Goal: Task Accomplishment & Management: Manage account settings

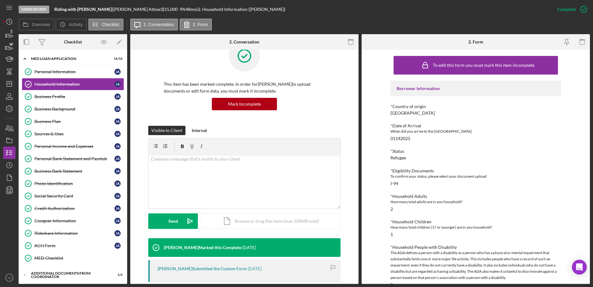
scroll to position [19, 0]
click at [7, 34] on polygon "button" at bounding box center [6, 35] width 1 height 3
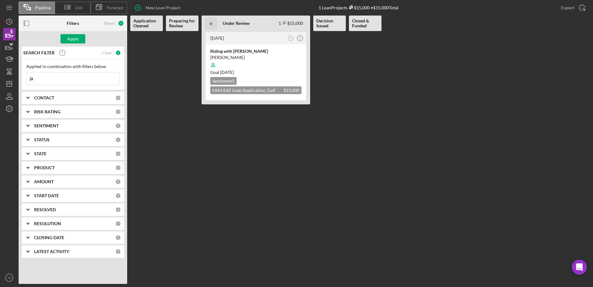
type input "j"
click at [75, 103] on div "CONTACT 0" at bounding box center [77, 98] width 87 height 12
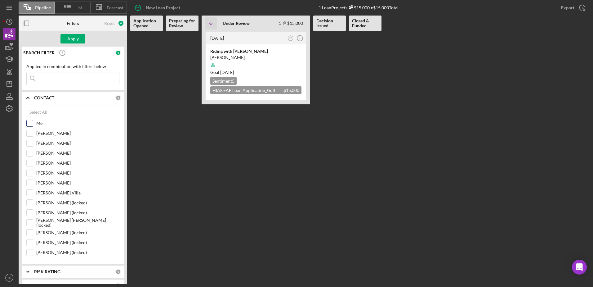
click at [30, 125] on input "Me" at bounding box center [30, 123] width 6 height 6
checkbox input "true"
click at [82, 42] on button "Apply" at bounding box center [72, 38] width 25 height 9
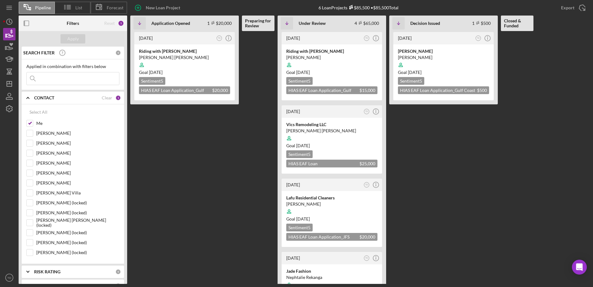
scroll to position [40, 0]
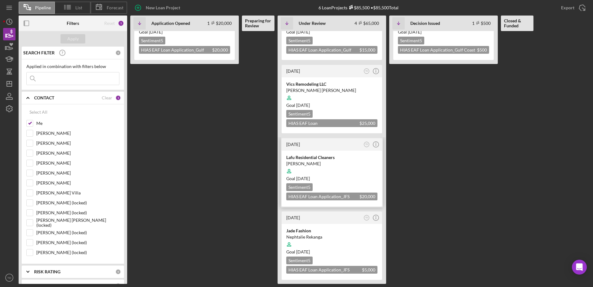
click at [318, 168] on div at bounding box center [331, 171] width 91 height 12
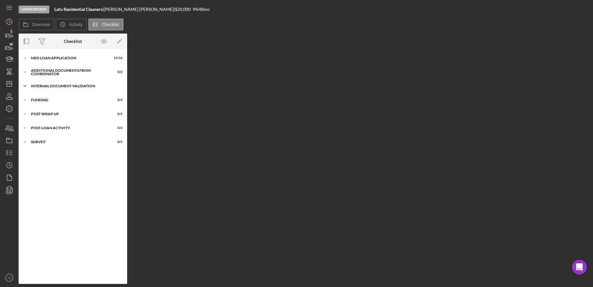
click at [65, 82] on div "Icon/Expander Internal Document Validation 0 / 7" at bounding box center [73, 86] width 109 height 12
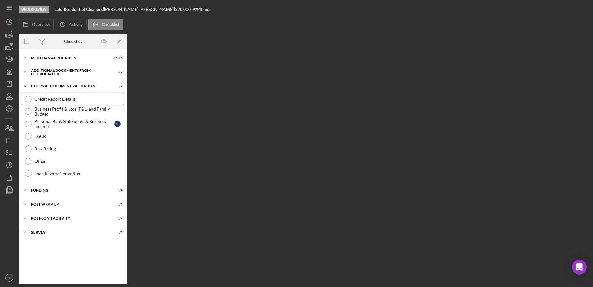
click at [61, 103] on link "Credit Report Details Credit Report Details" at bounding box center [73, 99] width 102 height 12
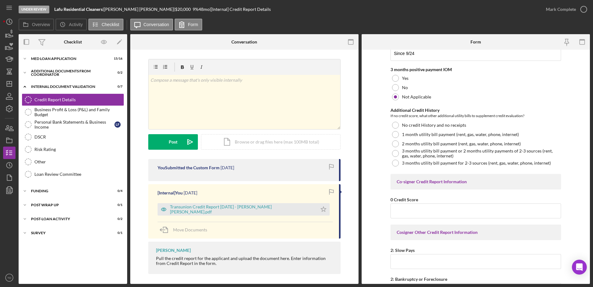
scroll to position [260, 0]
click at [267, 211] on div "Transunion Credit Report 8.27.2025 - FARIA URDANETA.pdf" at bounding box center [242, 209] width 144 height 10
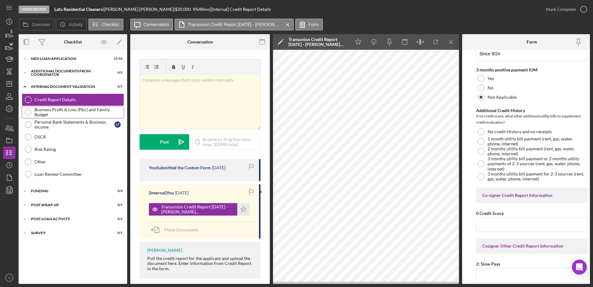
click at [73, 112] on div "Business Profit & Loss (P&L) and Family Budget" at bounding box center [78, 112] width 89 height 10
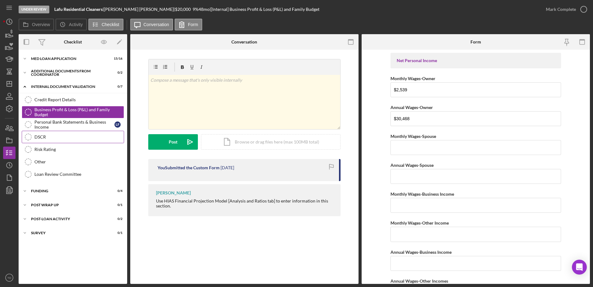
click at [65, 137] on div "DSCR" at bounding box center [78, 136] width 89 height 5
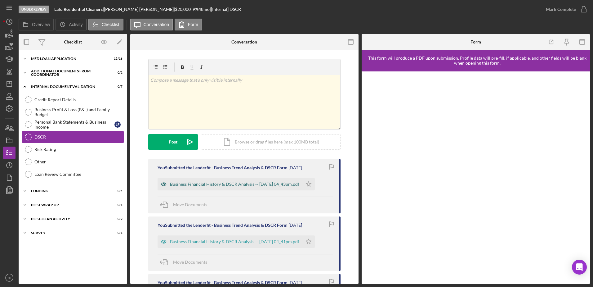
click at [232, 182] on div "Business Financial History & DSCR Analysis -- 2025-09-02 04_43pm.pdf" at bounding box center [234, 183] width 129 height 5
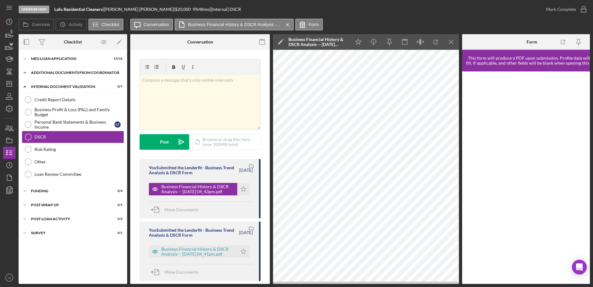
click at [57, 76] on div "Icon/Expander Additional Documents from Coordinator 0 / 2" at bounding box center [73, 72] width 109 height 12
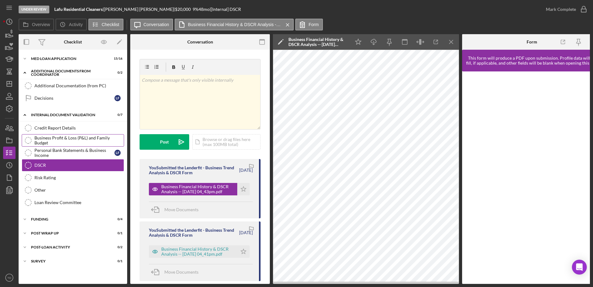
click at [67, 136] on link "Business Profit & Loss (P&L) and Family Budget Business Profit & Loss (P&L) and…" at bounding box center [73, 140] width 102 height 12
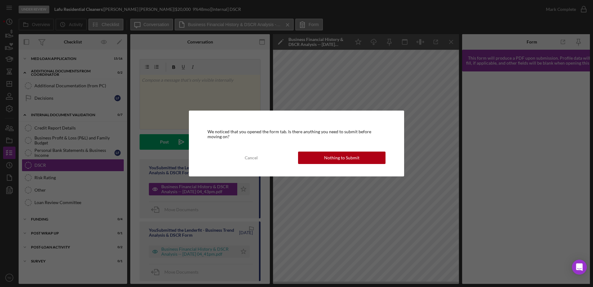
click at [322, 164] on div "We noticed that you opened the form tab. Is there anything you need to submit b…" at bounding box center [296, 143] width 215 height 66
click at [322, 163] on button "Nothing to Submit" at bounding box center [341, 157] width 87 height 12
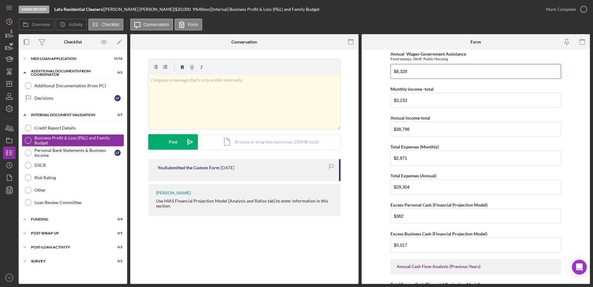
scroll to position [288, 0]
click at [72, 112] on div "Icon/Expander Internal Document Validation 0 / 7" at bounding box center [73, 115] width 109 height 13
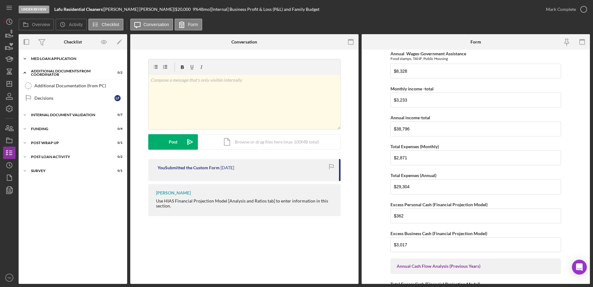
click at [42, 62] on div "Icon/Expander MED Loan Application 15 / 16" at bounding box center [73, 58] width 109 height 12
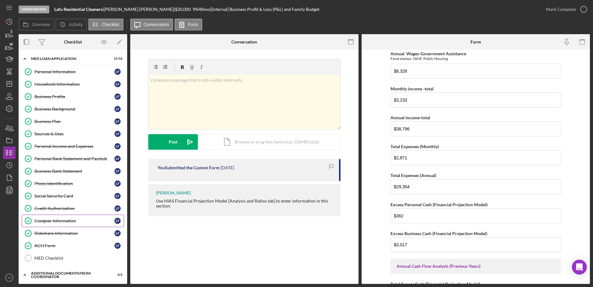
scroll to position [0, 0]
click at [61, 145] on div "Personal Income and Expenses" at bounding box center [74, 146] width 80 height 5
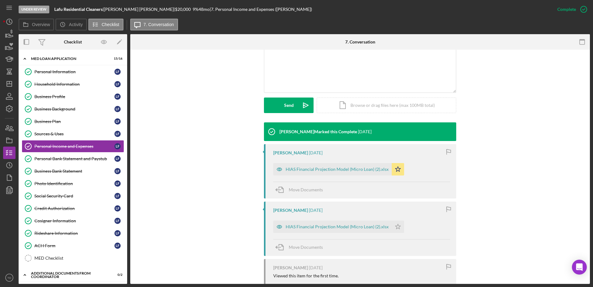
scroll to position [135, 0]
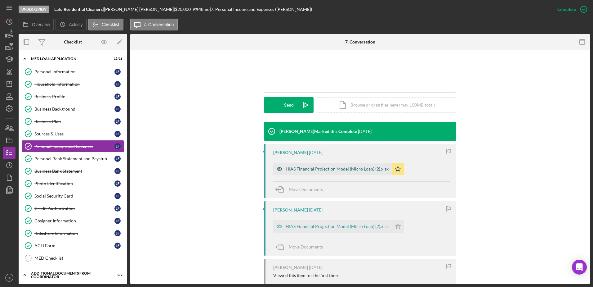
click at [321, 170] on div "HIAS Financial Projection Model (Micro Loan) (2).xlsx" at bounding box center [337, 168] width 103 height 5
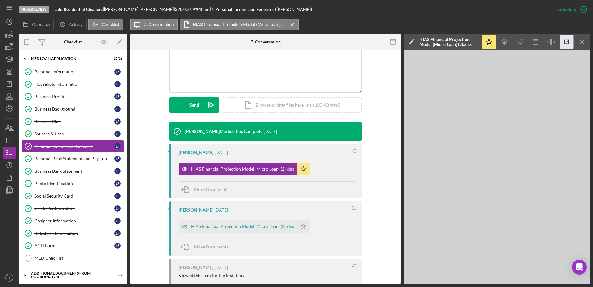
click at [566, 42] on icon "button" at bounding box center [567, 42] width 14 height 14
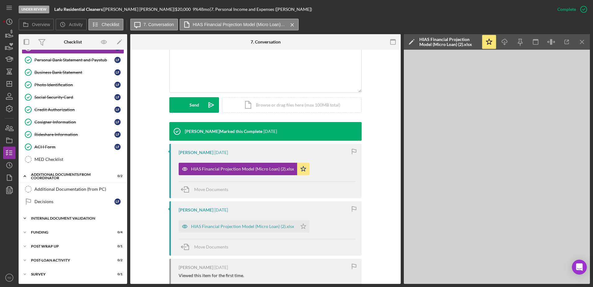
click at [61, 221] on div "Icon/Expander Internal Document Validation 0 / 7" at bounding box center [73, 218] width 109 height 12
click at [59, 233] on div "Credit Report Details" at bounding box center [78, 231] width 89 height 5
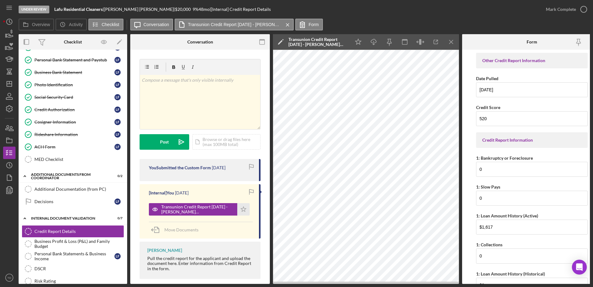
scroll to position [0, 12]
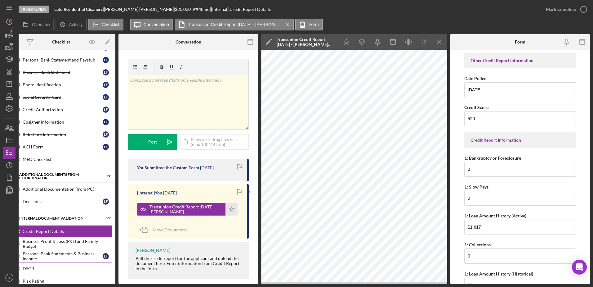
click at [46, 254] on div "Personal Bank Statements & Business Income" at bounding box center [63, 256] width 80 height 10
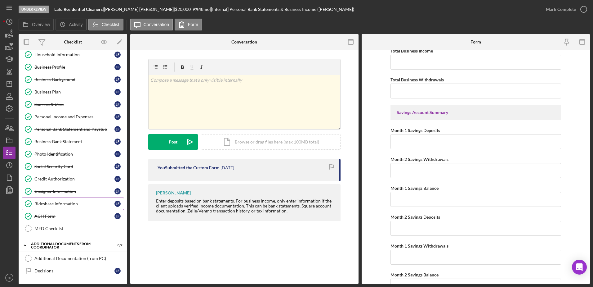
scroll to position [27, 0]
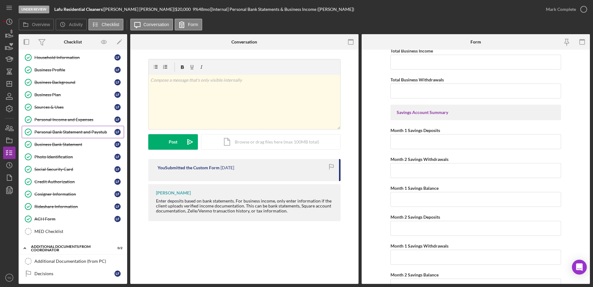
click at [67, 132] on div "Personal Bank Statement and Paystub" at bounding box center [74, 131] width 80 height 5
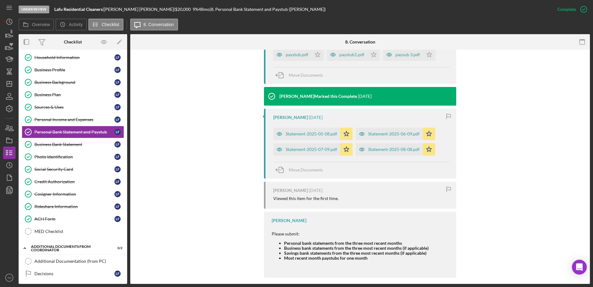
scroll to position [227, 0]
click at [384, 154] on div "Statement-2025-08-08.pdf" at bounding box center [389, 149] width 67 height 12
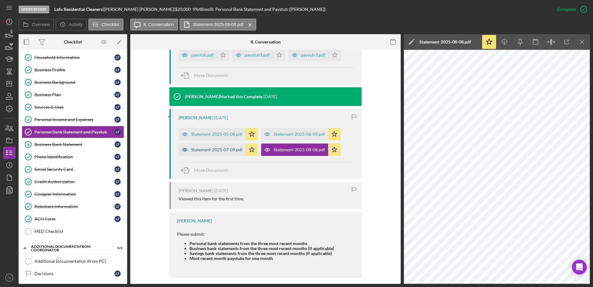
click at [220, 151] on div "Statement-2025-07-09.pdf" at bounding box center [216, 149] width 51 height 5
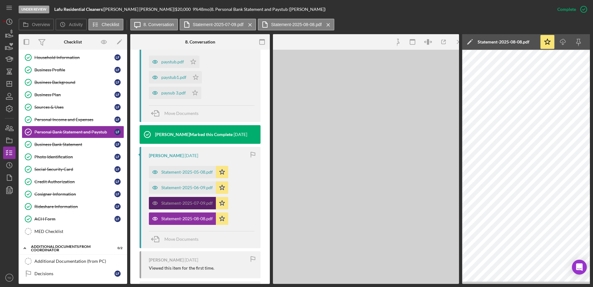
scroll to position [234, 0]
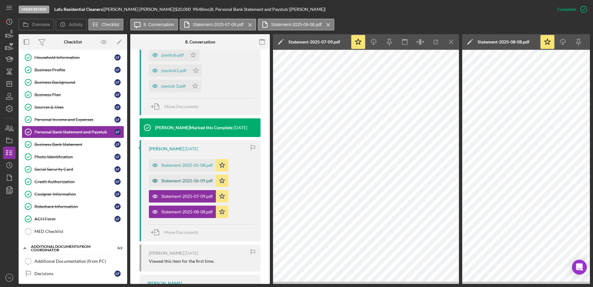
click at [201, 181] on div "Statement-2025-06-09.pdf" at bounding box center [186, 180] width 51 height 5
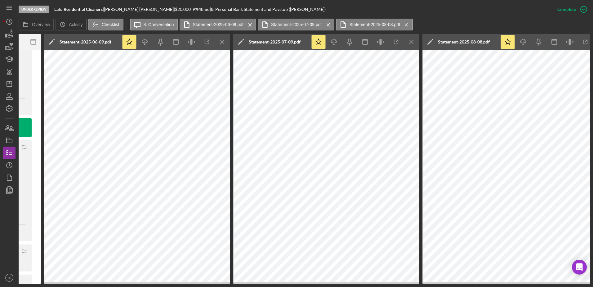
scroll to position [0, 248]
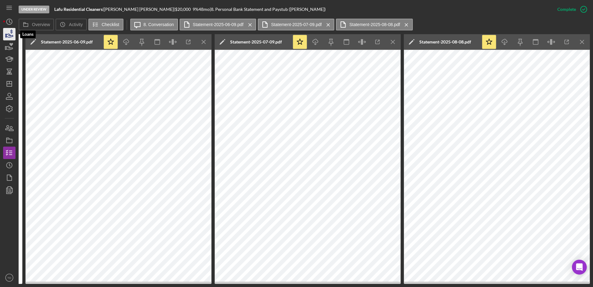
click at [14, 35] on icon "button" at bounding box center [10, 34] width 16 height 16
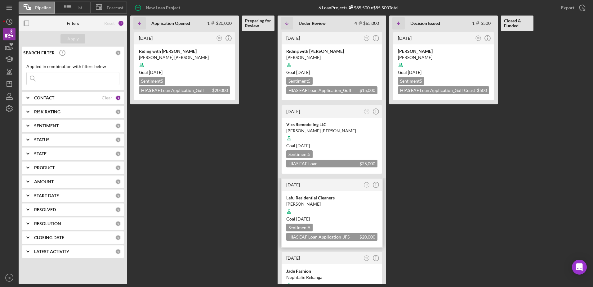
click at [321, 200] on div "Lafu Residential Cleaners" at bounding box center [331, 197] width 91 height 6
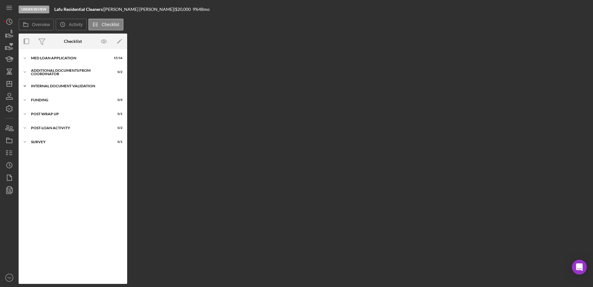
click at [43, 86] on div "Internal Document Validation" at bounding box center [75, 86] width 88 height 4
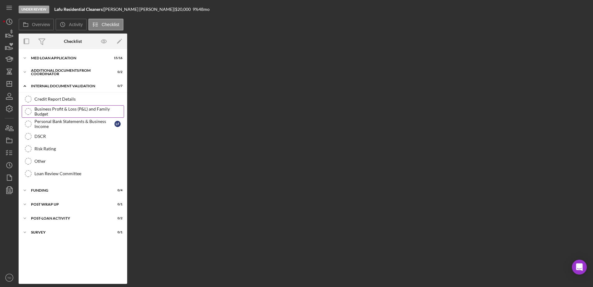
click at [51, 109] on div "Business Profit & Loss (P&L) and Family Budget" at bounding box center [78, 111] width 89 height 10
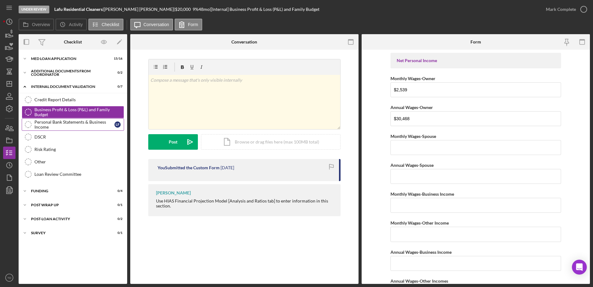
click at [51, 127] on div "Personal Bank Statements & Business Income" at bounding box center [74, 124] width 80 height 10
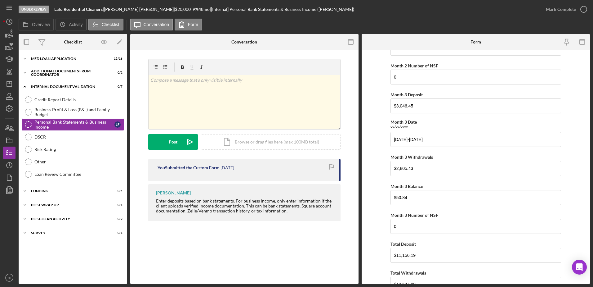
scroll to position [282, 0]
click at [56, 69] on div "Icon/Expander Additional Documents from Coordinator 0 / 2" at bounding box center [73, 72] width 109 height 12
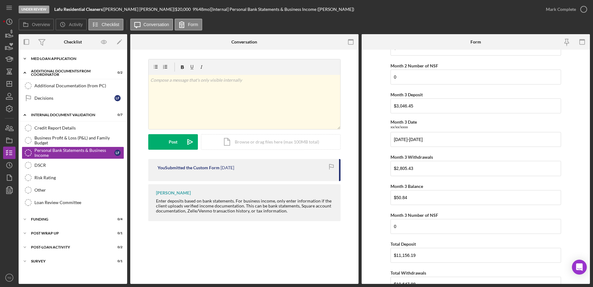
click at [51, 60] on div "Icon/Expander MED Loan Application 15 / 16" at bounding box center [73, 58] width 109 height 12
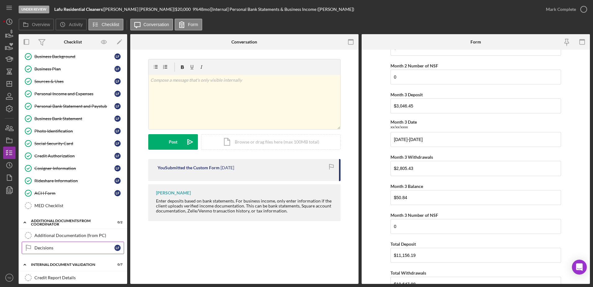
scroll to position [4, 0]
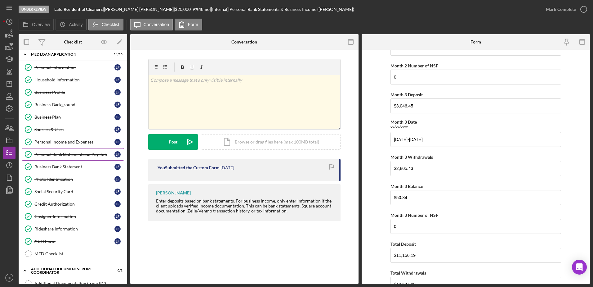
click at [63, 152] on div "Personal Bank Statement and Paystub" at bounding box center [74, 154] width 80 height 5
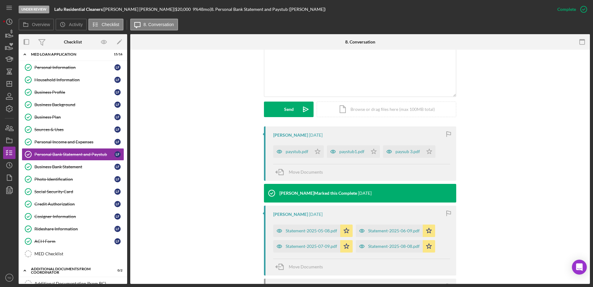
scroll to position [141, 0]
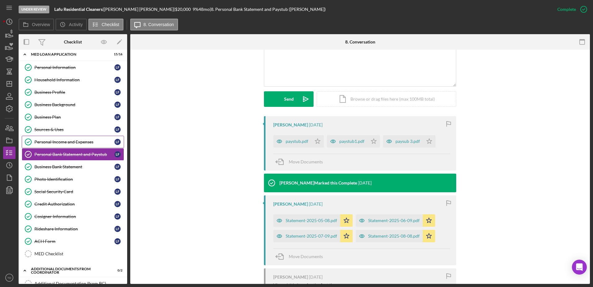
click at [64, 142] on div "Personal Income and Expenses" at bounding box center [74, 141] width 80 height 5
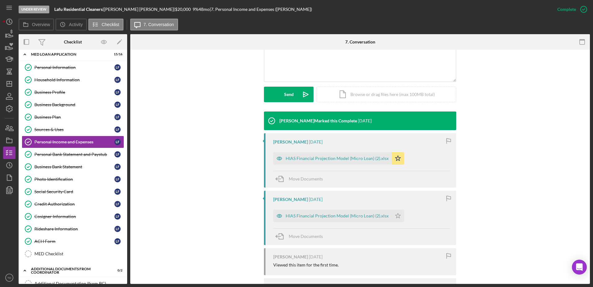
scroll to position [145, 0]
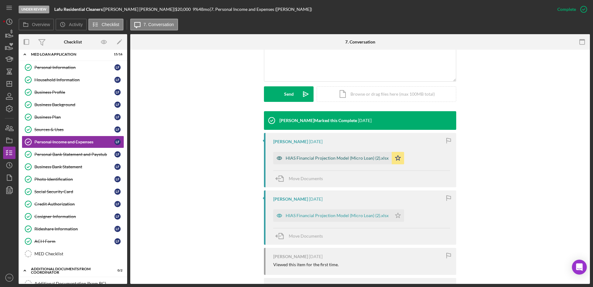
click at [338, 163] on div "HIAS Financial Projection Model (Micro Loan) (2).xlsx" at bounding box center [332, 158] width 118 height 12
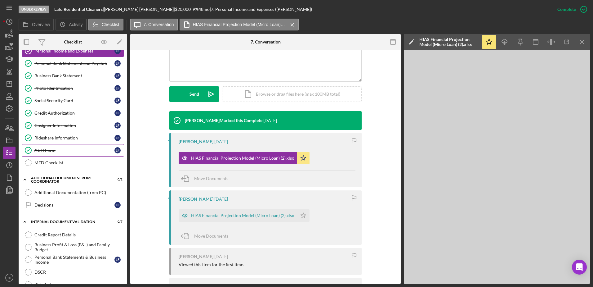
scroll to position [95, 0]
click at [62, 231] on link "Credit Report Details Credit Report Details" at bounding box center [73, 234] width 102 height 12
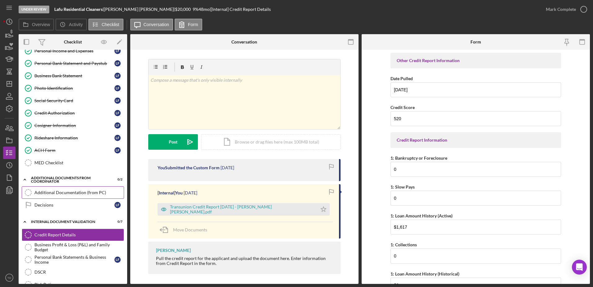
click at [56, 196] on link "Additional Documentation (from PC) Additional Documentation (from PC)" at bounding box center [73, 192] width 102 height 12
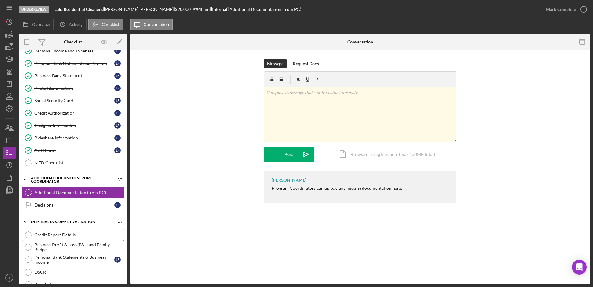
click at [67, 235] on div "Credit Report Details" at bounding box center [78, 234] width 89 height 5
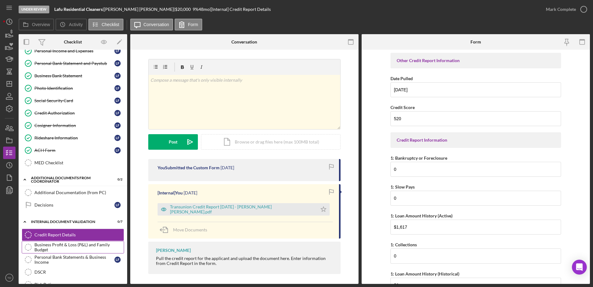
click at [65, 244] on div "Business Profit & Loss (P&L) and Family Budget" at bounding box center [78, 247] width 89 height 10
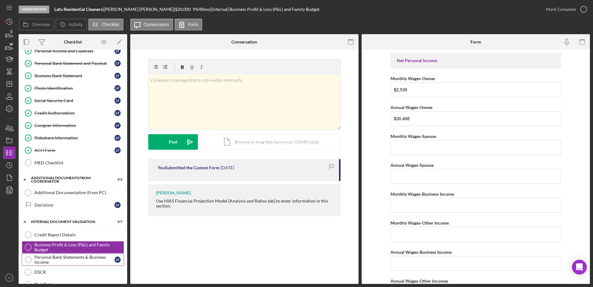
click at [65, 257] on div "Personal Bank Statements & Business Income" at bounding box center [74, 259] width 80 height 10
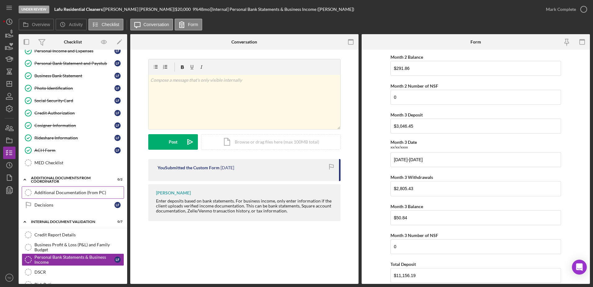
scroll to position [150, 0]
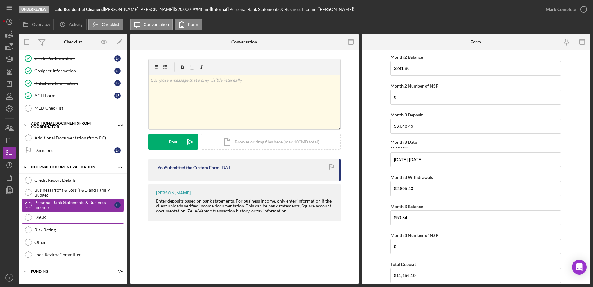
click at [53, 219] on div "DSCR" at bounding box center [78, 217] width 89 height 5
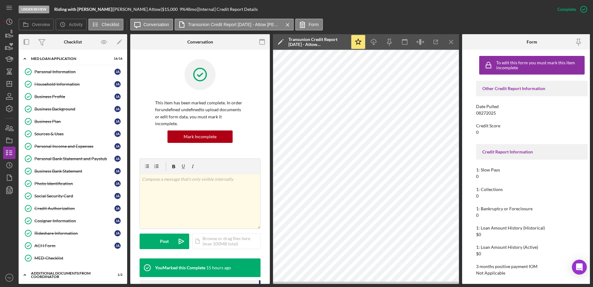
scroll to position [115, 0]
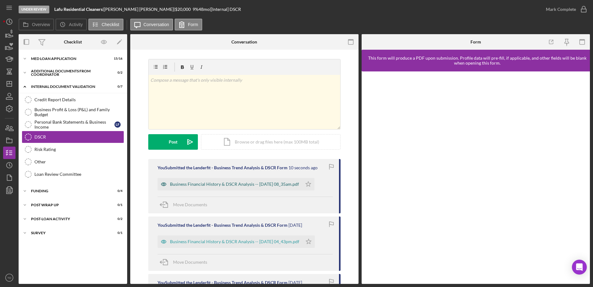
click at [253, 185] on div "Business Financial History & DSCR Analysis -- 2025-09-04 08_35am.pdf" at bounding box center [234, 183] width 129 height 5
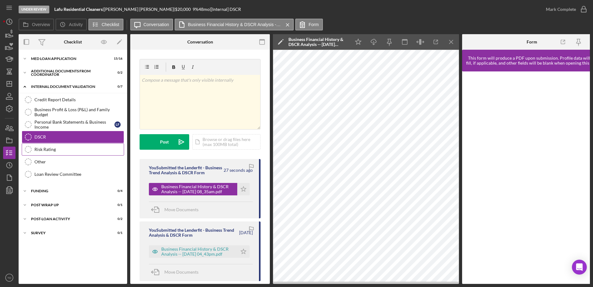
click at [59, 151] on div "Risk Rating" at bounding box center [78, 149] width 89 height 5
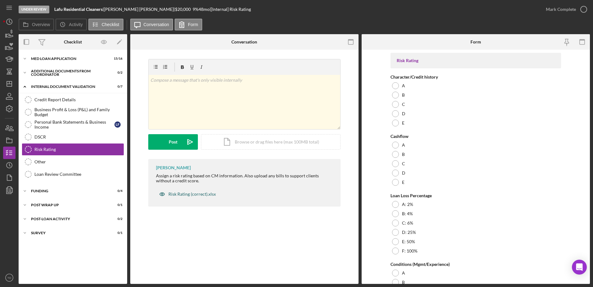
click at [193, 195] on div "Risk Rating (correct).xlsx" at bounding box center [191, 193] width 47 height 5
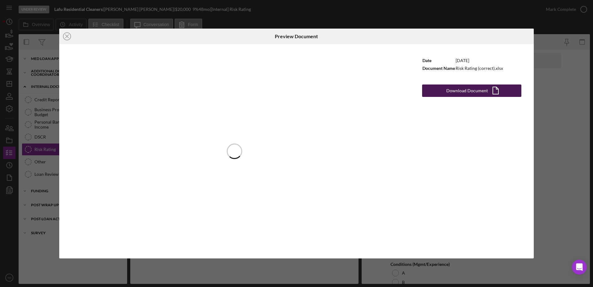
click at [465, 87] on div "Download Document" at bounding box center [467, 90] width 42 height 12
click at [433, 136] on div "Date 11/11/2024 Document Name Risk Rating (correct).xlsx Download Document Icon…" at bounding box center [472, 151] width 124 height 214
click at [566, 108] on div "Icon/Close Preview Document Date 11/11/2024 Document Name Risk Rating (correct)…" at bounding box center [296, 143] width 593 height 287
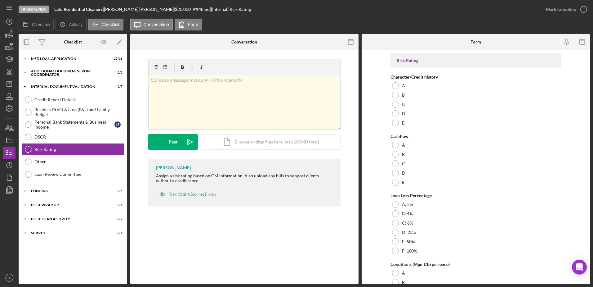
click at [32, 136] on icon "DSCR" at bounding box center [28, 137] width 16 height 16
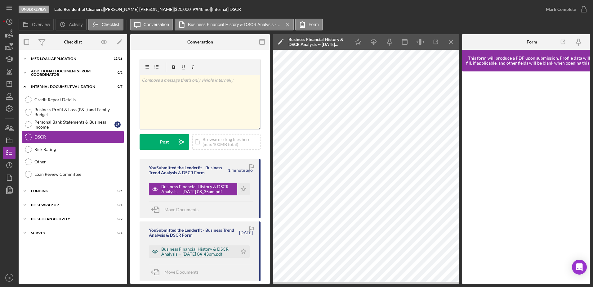
click at [197, 250] on div "Business Financial History & DSCR Analysis -- 2025-09-02 04_43pm.pdf" at bounding box center [197, 251] width 73 height 10
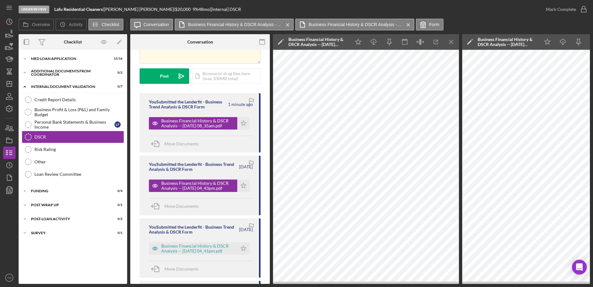
scroll to position [66, 0]
click at [199, 250] on div "Business Financial History & DSCR Analysis -- 2025-09-02 04_41pm.pdf" at bounding box center [197, 248] width 73 height 10
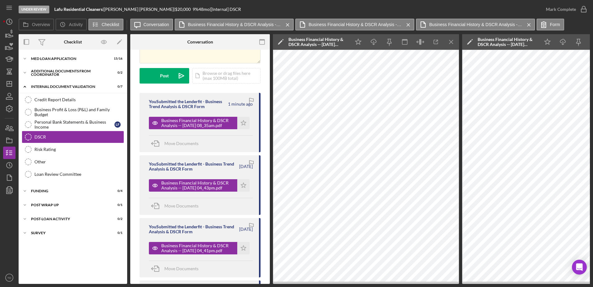
click at [194, 173] on div "You Submitted the Lenderfit - Business Trend Analysis & DSCR Form 2 days ago Bu…" at bounding box center [200, 184] width 121 height 59
click at [192, 185] on div "Business Financial History & DSCR Analysis -- 2025-09-02 04_43pm.pdf" at bounding box center [197, 185] width 73 height 10
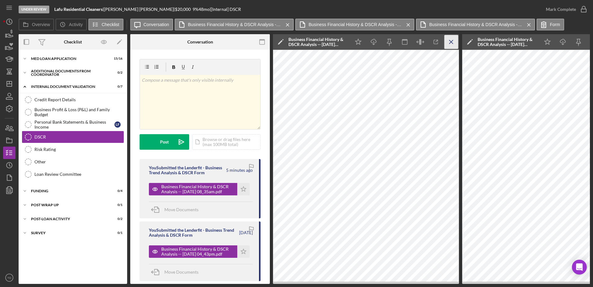
click at [451, 44] on icon "Icon/Menu Close" at bounding box center [452, 42] width 14 height 14
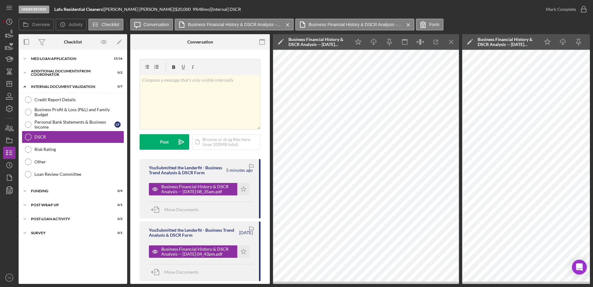
click at [451, 44] on icon "Icon/Menu Close" at bounding box center [452, 42] width 14 height 14
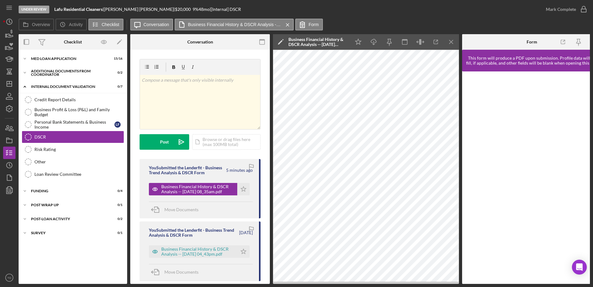
click at [451, 44] on icon "Icon/Menu Close" at bounding box center [452, 42] width 14 height 14
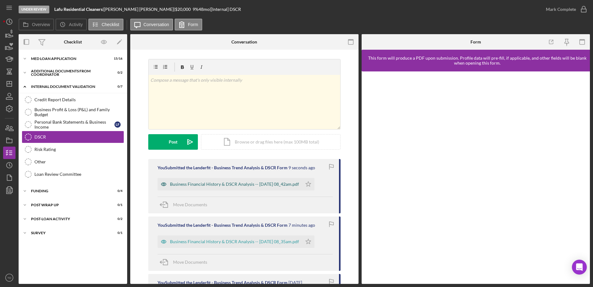
click at [267, 182] on div "Business Financial History & DSCR Analysis -- [DATE] 08_42am.pdf" at bounding box center [234, 183] width 129 height 5
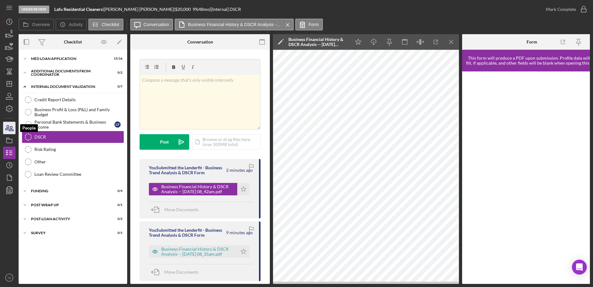
click at [8, 133] on icon "button" at bounding box center [10, 128] width 16 height 16
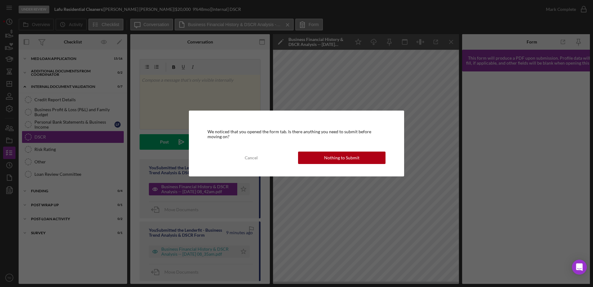
click at [8, 139] on div "We noticed that you opened the form tab. Is there anything you need to submit b…" at bounding box center [296, 143] width 593 height 287
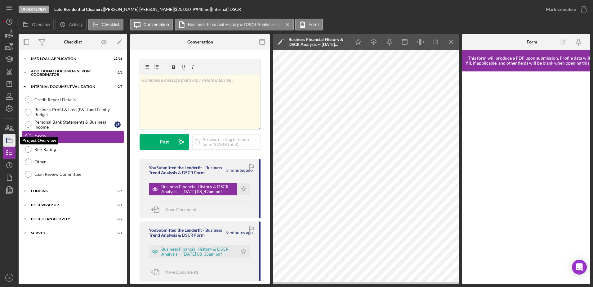
click at [7, 136] on icon "button" at bounding box center [10, 140] width 16 height 16
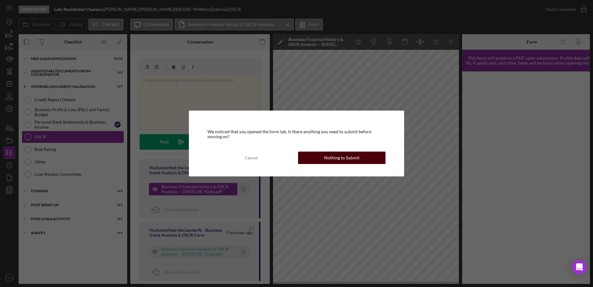
click at [325, 154] on button "Nothing to Submit" at bounding box center [341, 157] width 87 height 12
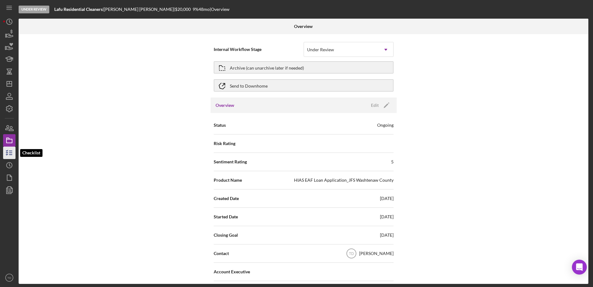
click at [11, 150] on icon "button" at bounding box center [10, 153] width 16 height 16
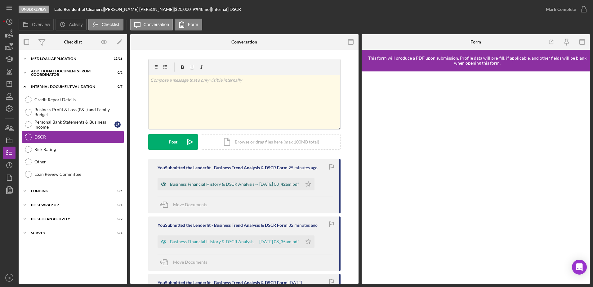
click at [219, 180] on div "Business Financial History & DSCR Analysis -- 2025-09-04 08_42am.pdf" at bounding box center [230, 184] width 145 height 12
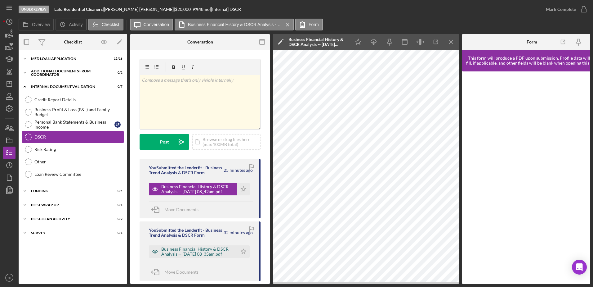
click at [213, 256] on div "Business Financial History & DSCR Analysis -- 2025-09-04 08_35am.pdf" at bounding box center [197, 251] width 73 height 10
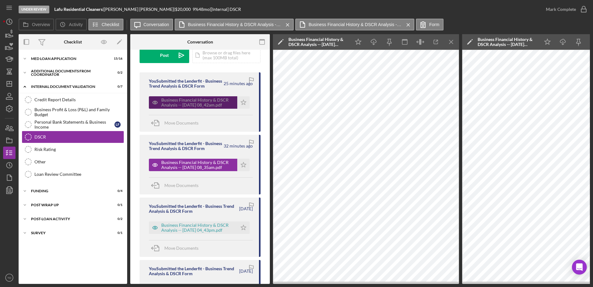
scroll to position [87, 0]
click at [222, 232] on div "Business Financial History & DSCR Analysis -- 2025-09-02 04_43pm.pdf" at bounding box center [197, 227] width 73 height 10
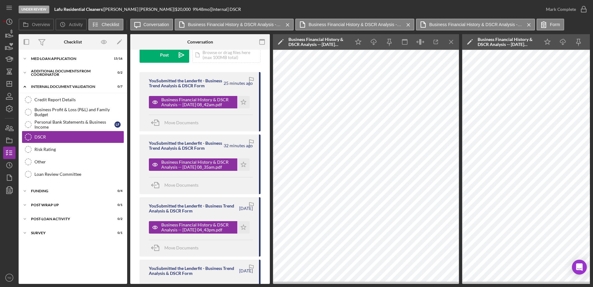
click at [221, 270] on div "You Submitted the Lenderfit - Business Trend Analysis & DSCR Form 2 days ago Bu…" at bounding box center [200, 288] width 121 height 59
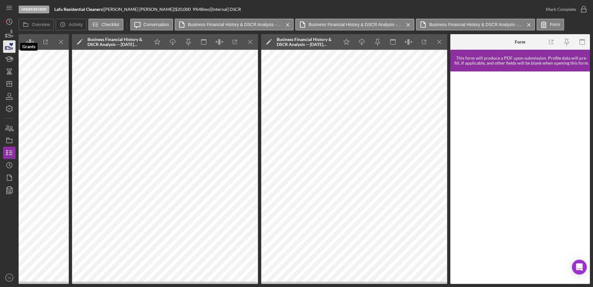
click at [12, 49] on icon "button" at bounding box center [9, 47] width 7 height 3
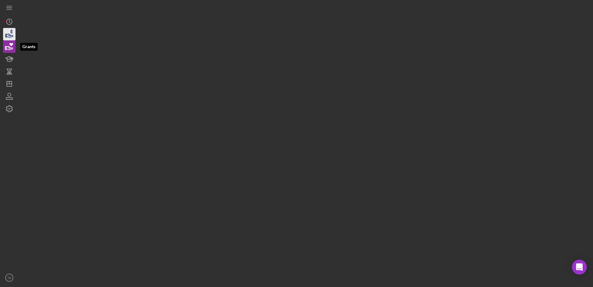
click at [11, 38] on icon "button" at bounding box center [10, 34] width 16 height 16
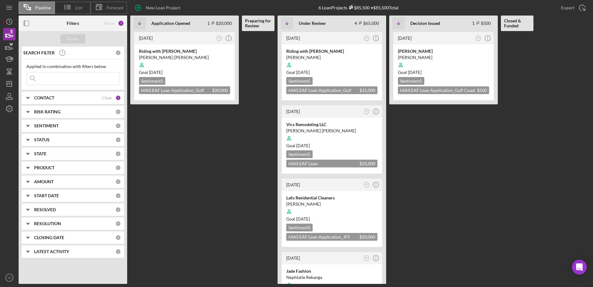
click at [62, 81] on input at bounding box center [73, 78] width 92 height 12
click at [62, 78] on input at bounding box center [73, 78] width 92 height 12
click at [307, 194] on div "Lafu Residential Cleaners Luis Faria Goal 2 months ago Sentiment 5 HIAS EAF Loa…" at bounding box center [332, 219] width 101 height 56
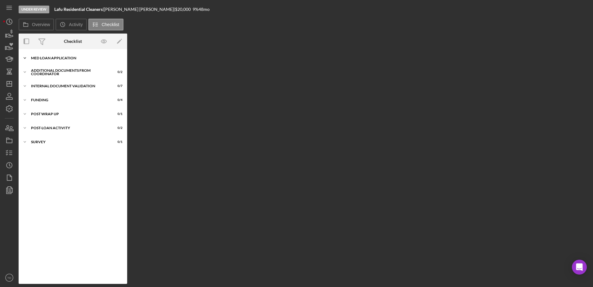
click at [81, 60] on div "MED Loan Application" at bounding box center [75, 58] width 88 height 4
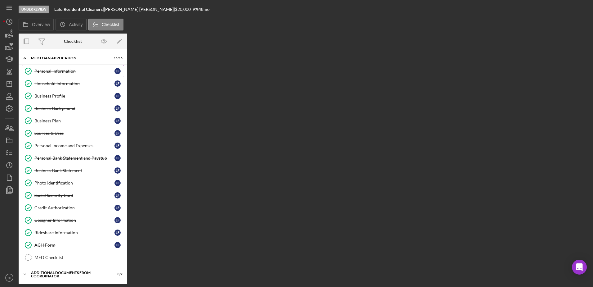
click at [66, 73] on div "Personal Information" at bounding box center [74, 71] width 80 height 5
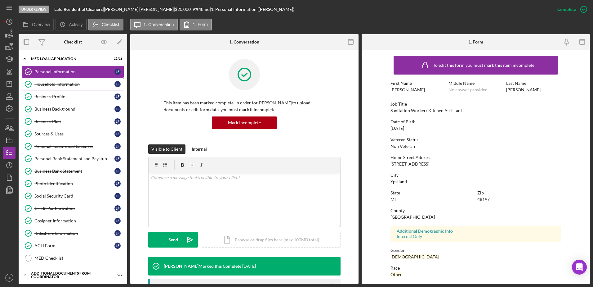
click at [65, 87] on div "Household Information" at bounding box center [74, 84] width 80 height 5
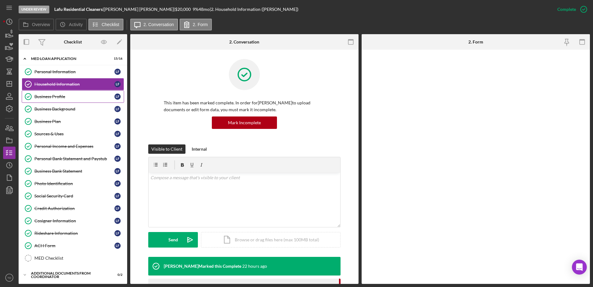
click at [63, 100] on link "Business Profile Business Profile L F" at bounding box center [73, 96] width 102 height 12
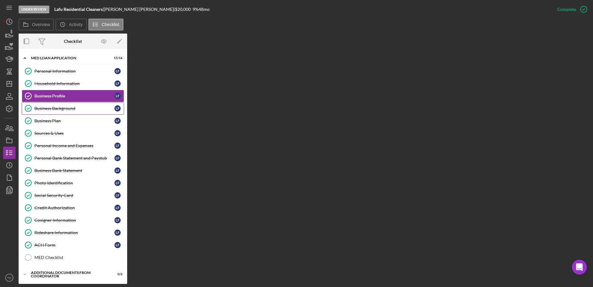
click at [62, 110] on div "Business Background" at bounding box center [74, 108] width 80 height 5
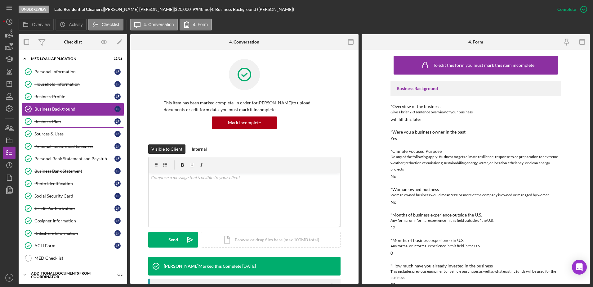
click at [62, 125] on link "Business Plan Business Plan L F" at bounding box center [73, 121] width 102 height 12
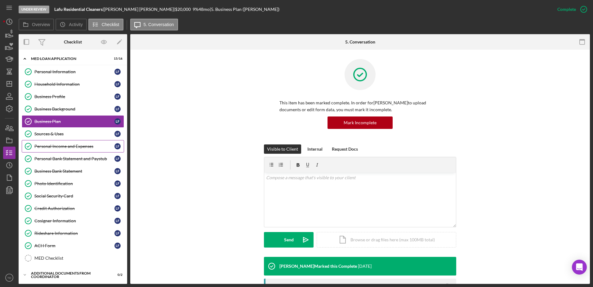
click at [63, 141] on link "Personal Income and Expenses Personal Income and Expenses L F" at bounding box center [73, 146] width 102 height 12
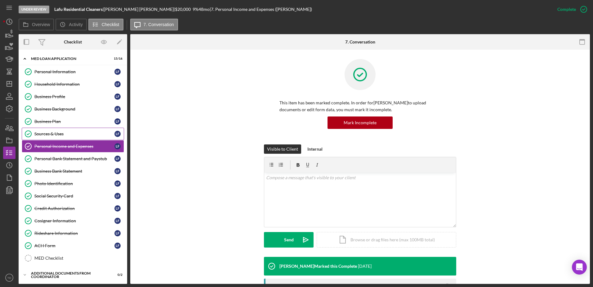
click at [56, 132] on div "Sources & Uses" at bounding box center [74, 133] width 80 height 5
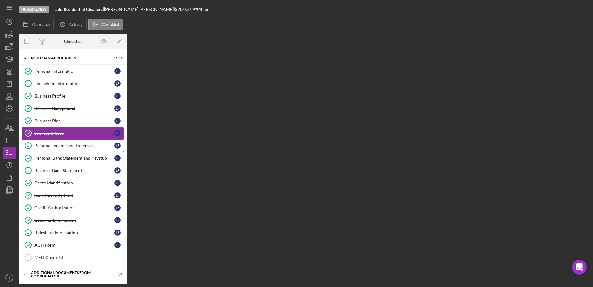
click at [57, 148] on div "Personal Income and Expenses" at bounding box center [74, 145] width 80 height 5
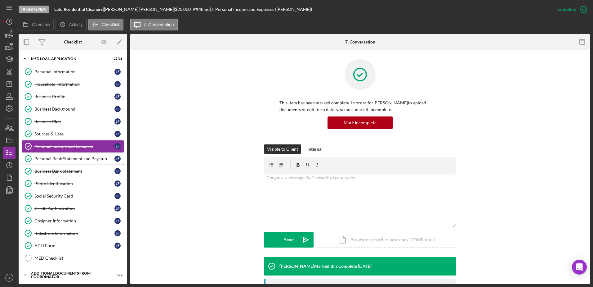
click at [58, 155] on link "Personal Bank Statement and Paystub Personal Bank Statement and Paystub L F" at bounding box center [73, 158] width 102 height 12
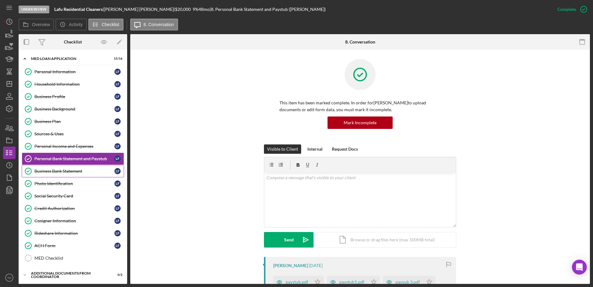
click at [59, 170] on div "Business Bank Statement" at bounding box center [74, 170] width 80 height 5
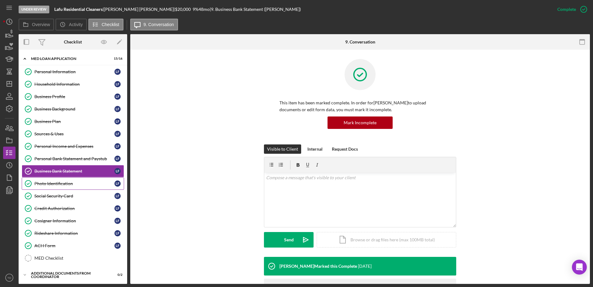
click at [59, 181] on div "Photo Identification" at bounding box center [74, 183] width 80 height 5
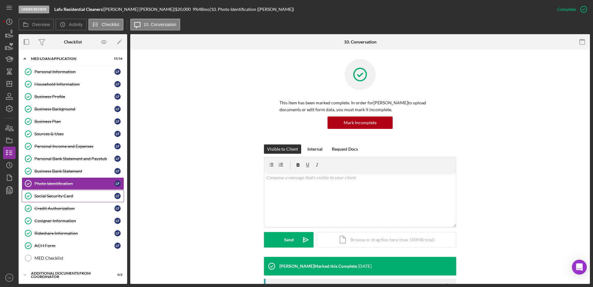
click at [61, 193] on div "Social Security Card" at bounding box center [74, 195] width 80 height 5
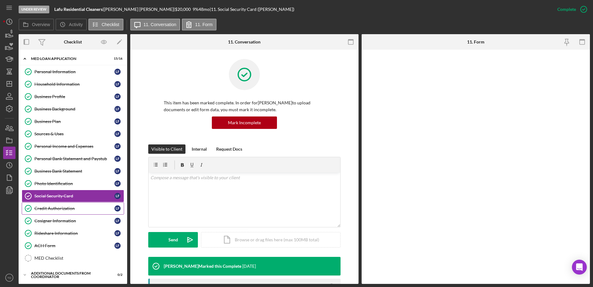
click at [60, 207] on div "Credit Authorization" at bounding box center [74, 208] width 80 height 5
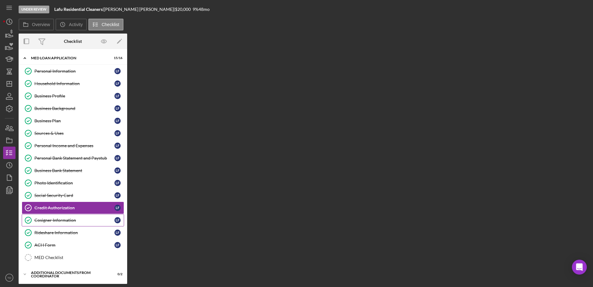
click at [59, 220] on div "Cosigner Information" at bounding box center [74, 219] width 80 height 5
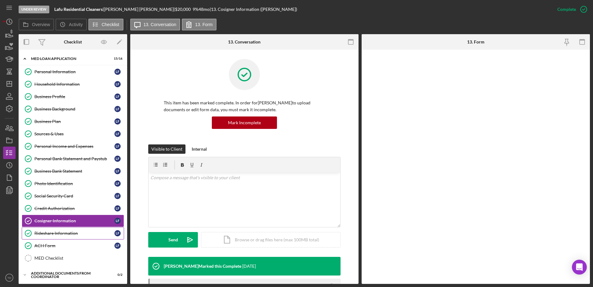
click at [59, 230] on link "Rideshare Information Rideshare Information L F" at bounding box center [73, 233] width 102 height 12
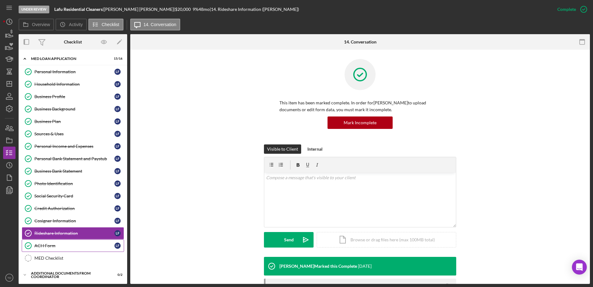
click at [79, 239] on link "ACH Form ACH Form L F" at bounding box center [73, 245] width 102 height 12
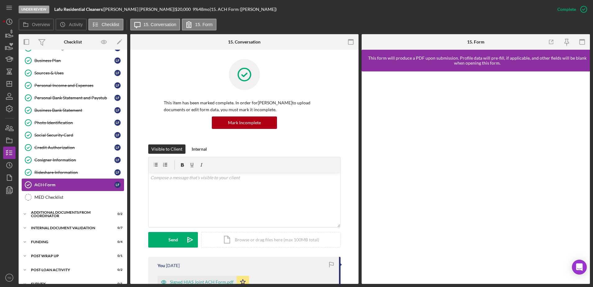
scroll to position [61, 0]
click at [55, 215] on div "Additional Documents from Coordinator" at bounding box center [75, 214] width 88 height 4
click at [59, 261] on div "Icon/Expander Internal Document Validation 0 / 7" at bounding box center [73, 255] width 109 height 12
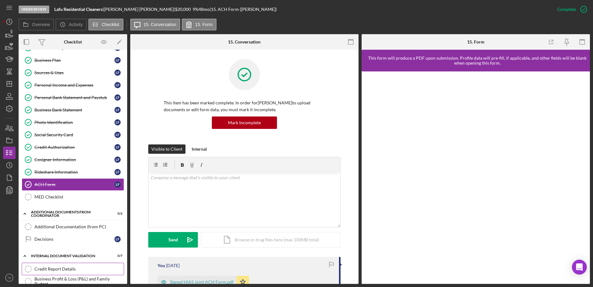
click at [56, 269] on div "Credit Report Details" at bounding box center [78, 268] width 89 height 5
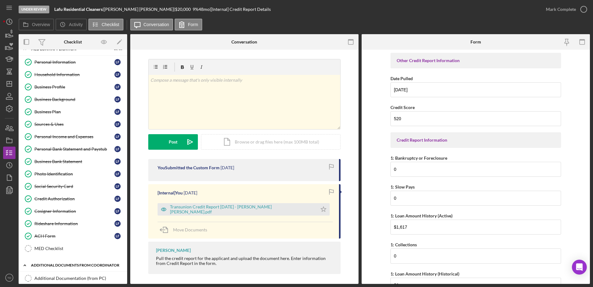
scroll to position [9, 0]
click at [58, 149] on div "Personal Bank Statement and Paystub" at bounding box center [74, 149] width 80 height 5
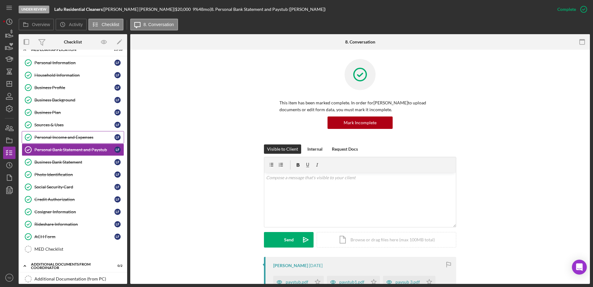
click at [53, 135] on div "Personal Income and Expenses" at bounding box center [74, 137] width 80 height 5
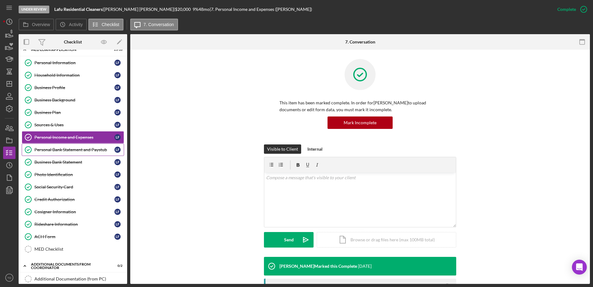
click at [52, 151] on div "Personal Bank Statement and Paystub" at bounding box center [74, 149] width 80 height 5
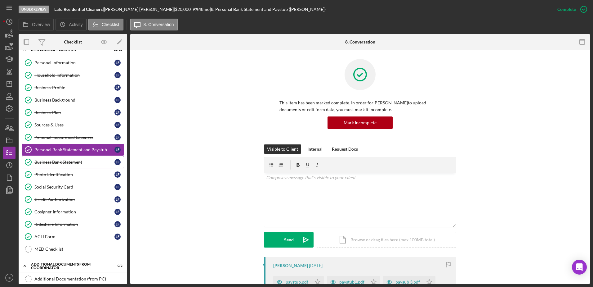
click at [50, 165] on link "Business Bank Statement Business Bank Statement L F" at bounding box center [73, 162] width 102 height 12
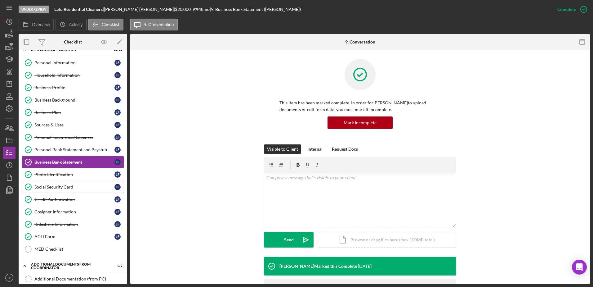
click at [49, 184] on link "Social Security Card Social Security Card L F" at bounding box center [73, 187] width 102 height 12
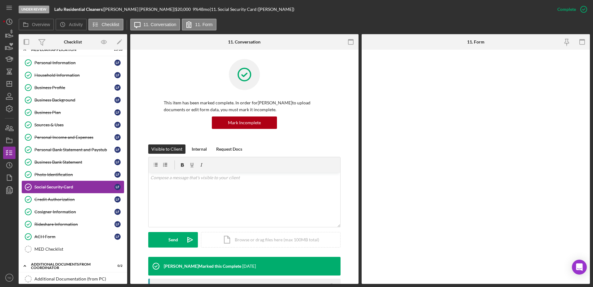
click at [49, 192] on link "Social Security Card Social Security Card L F" at bounding box center [73, 187] width 102 height 12
click at [48, 198] on div "Credit Authorization" at bounding box center [74, 199] width 80 height 5
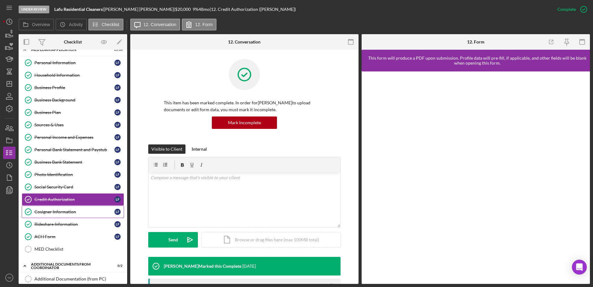
click at [48, 212] on div "Cosigner Information" at bounding box center [74, 211] width 80 height 5
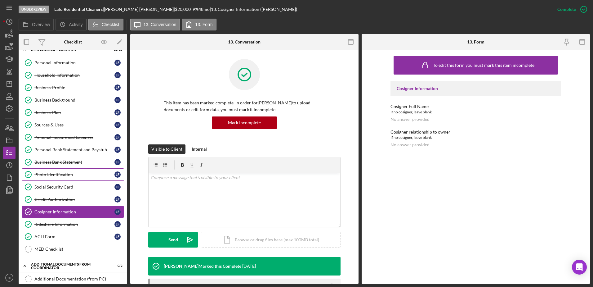
click at [48, 176] on div "Photo Identification" at bounding box center [74, 174] width 80 height 5
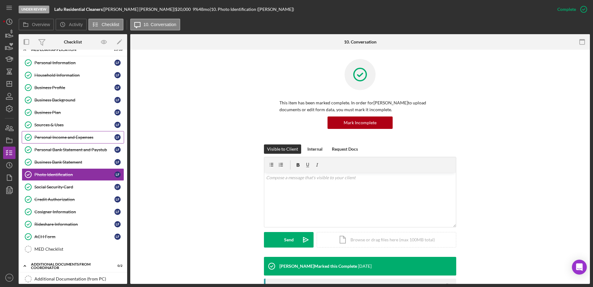
click at [48, 143] on link "Personal Income and Expenses Personal Income and Expenses L F" at bounding box center [73, 137] width 102 height 12
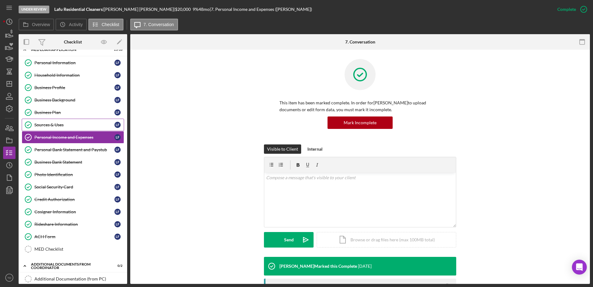
click at [46, 127] on div "Sources & Uses" at bounding box center [74, 124] width 80 height 5
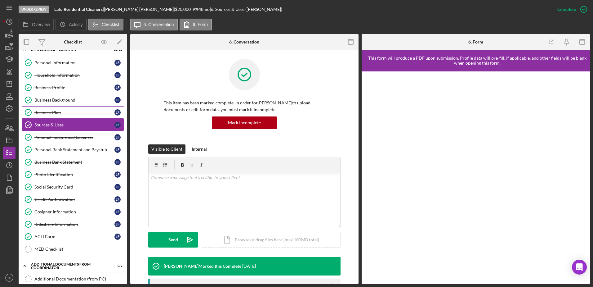
click at [46, 108] on link "Business Plan Business Plan L F" at bounding box center [73, 112] width 102 height 12
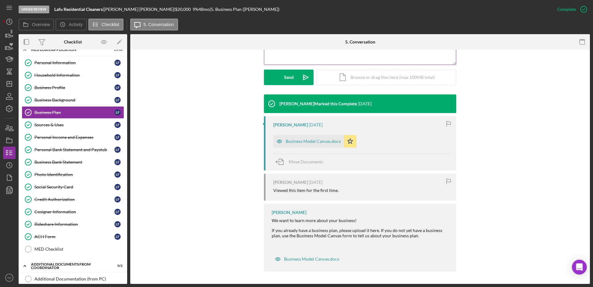
scroll to position [161, 0]
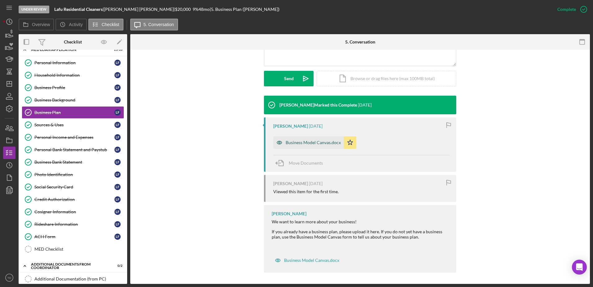
click at [309, 145] on div "Business Model Canvas.docx" at bounding box center [308, 142] width 71 height 12
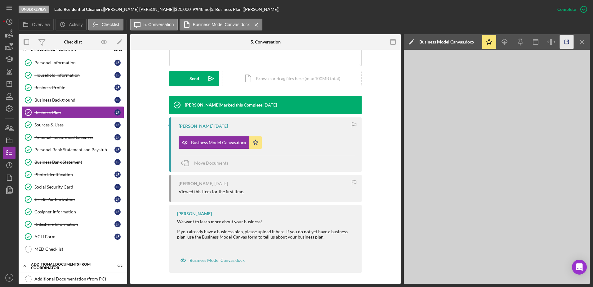
click at [566, 45] on icon "button" at bounding box center [567, 42] width 14 height 14
click at [51, 63] on div "Personal Information" at bounding box center [74, 62] width 80 height 5
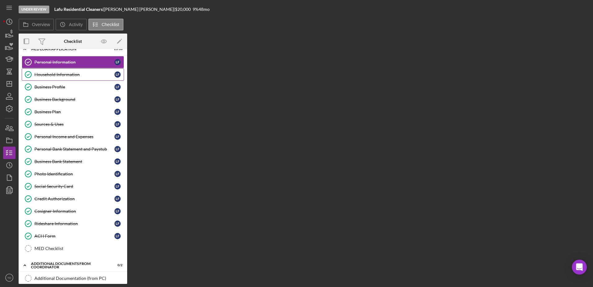
click at [50, 76] on div "Household Information" at bounding box center [74, 74] width 80 height 5
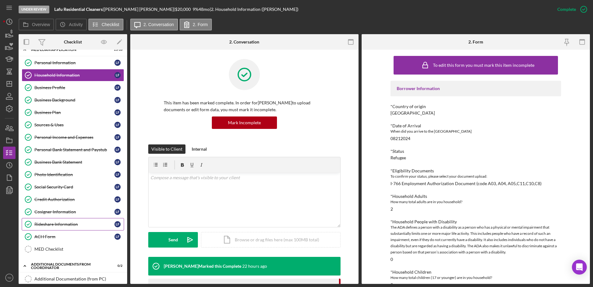
click at [58, 225] on div "Rideshare Information" at bounding box center [74, 223] width 80 height 5
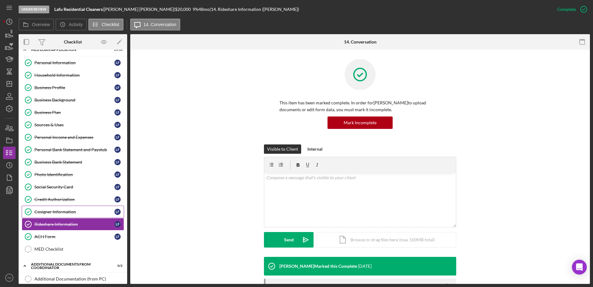
click at [58, 211] on div "Cosigner Information" at bounding box center [74, 211] width 80 height 5
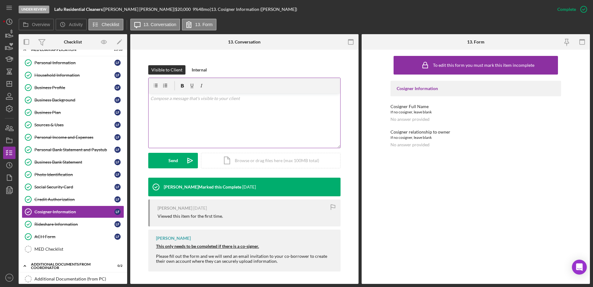
scroll to position [79, 0]
click at [92, 204] on link "Credit Authorization Credit Authorization L F" at bounding box center [73, 199] width 102 height 12
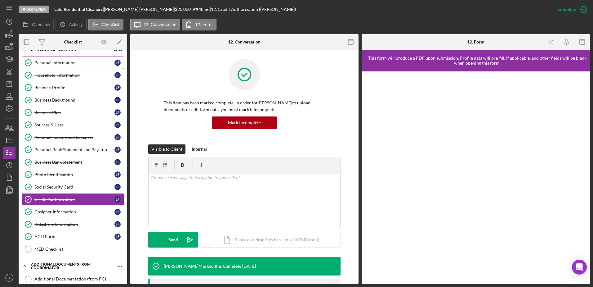
click at [60, 57] on link "Personal Information Personal Information L F" at bounding box center [73, 62] width 102 height 12
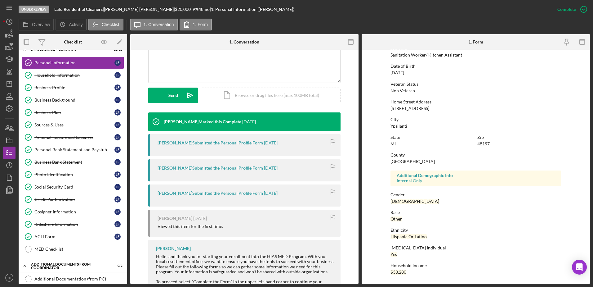
scroll to position [55, 0]
click at [77, 81] on link "Household Information Household Information L F" at bounding box center [73, 75] width 102 height 12
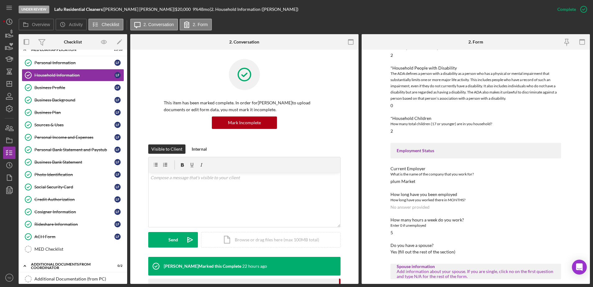
scroll to position [154, 0]
click at [15, 39] on icon "button" at bounding box center [10, 34] width 16 height 16
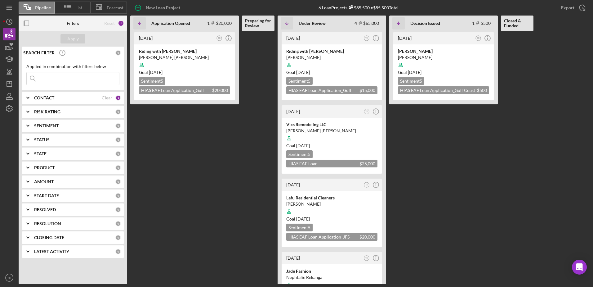
click at [50, 78] on input at bounding box center [73, 78] width 92 height 12
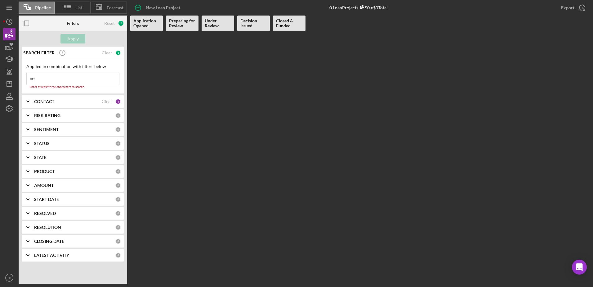
type input "n"
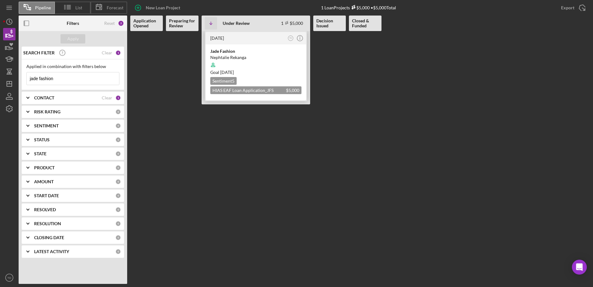
type input "jade fashion"
click at [237, 56] on div "Nephtalie Rekanga" at bounding box center [255, 57] width 91 height 6
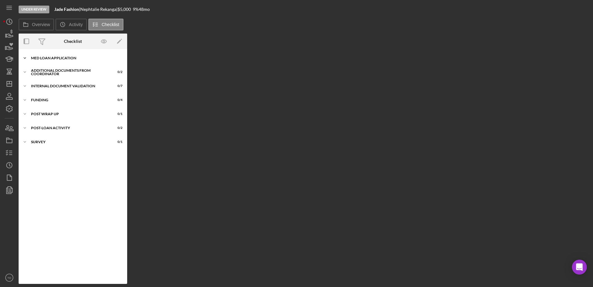
click at [69, 59] on div "MED Loan Application" at bounding box center [75, 58] width 88 height 4
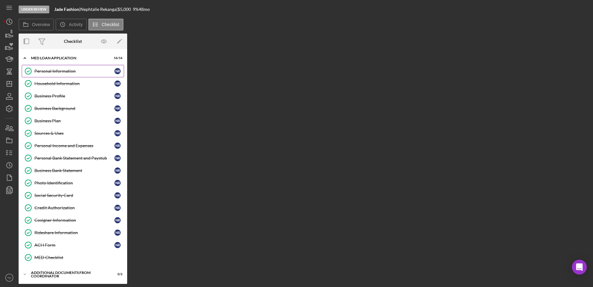
click at [67, 73] on div "Personal Information" at bounding box center [74, 71] width 80 height 5
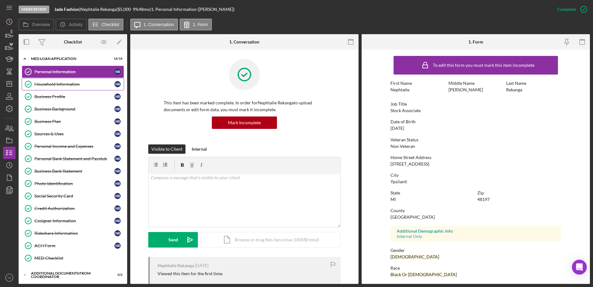
click at [64, 87] on link "Household Information Household Information N R" at bounding box center [73, 84] width 102 height 12
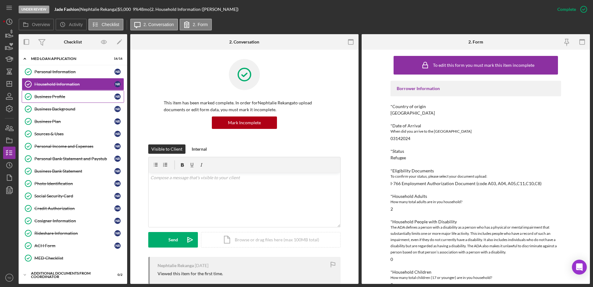
click at [59, 100] on link "Business Profile Business Profile N R" at bounding box center [73, 96] width 102 height 12
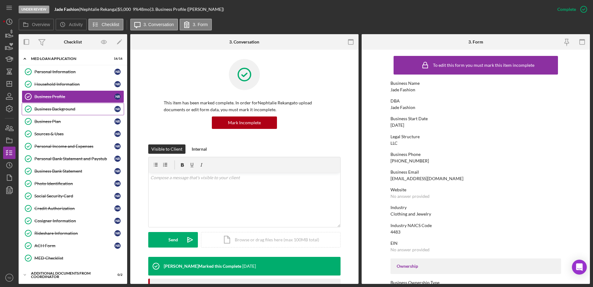
click at [53, 114] on link "Business Background Business Background N R" at bounding box center [73, 109] width 102 height 12
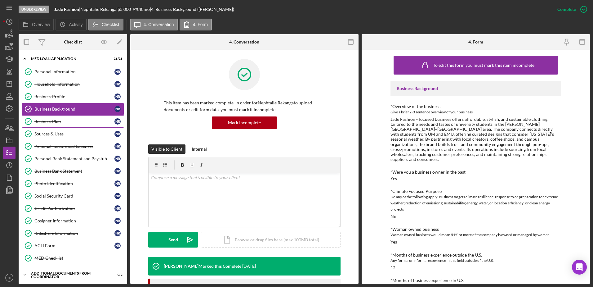
click at [49, 123] on div "Business Plan" at bounding box center [74, 121] width 80 height 5
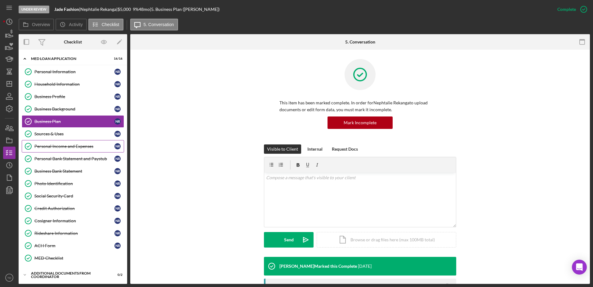
click at [45, 145] on div "Personal Income and Expenses" at bounding box center [74, 146] width 80 height 5
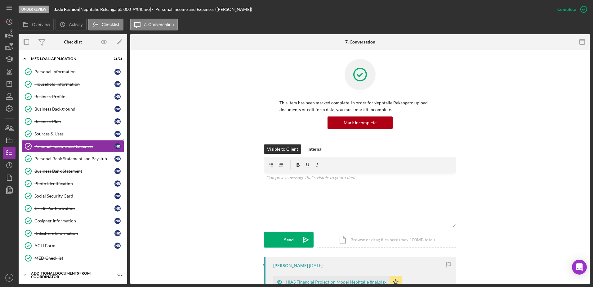
click at [45, 139] on link "Sources & Uses Sources & Uses N R" at bounding box center [73, 133] width 102 height 12
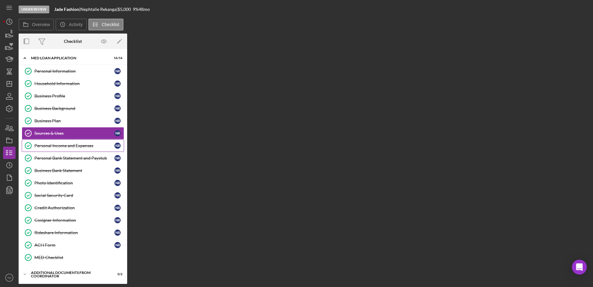
click at [45, 143] on div "Personal Income and Expenses" at bounding box center [74, 145] width 80 height 5
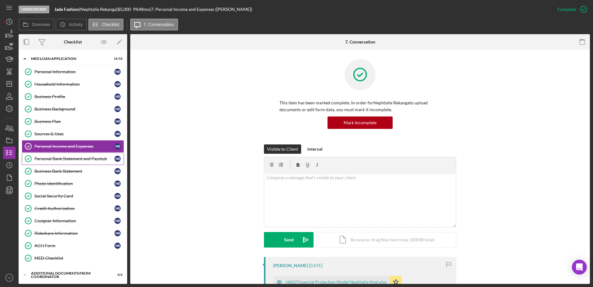
click at [43, 154] on link "Personal Bank Statement and Paystub Personal Bank Statement and Paystub N R" at bounding box center [73, 158] width 102 height 12
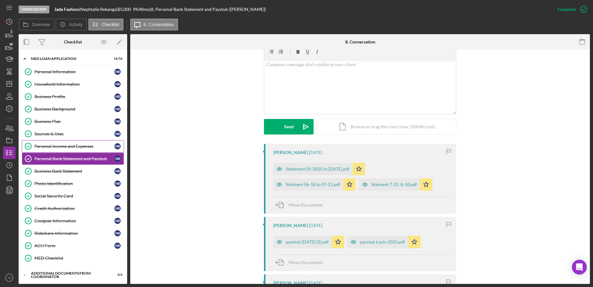
scroll to position [113, 0]
click at [61, 167] on link "Business Bank Statement Business Bank Statement N R" at bounding box center [73, 171] width 102 height 12
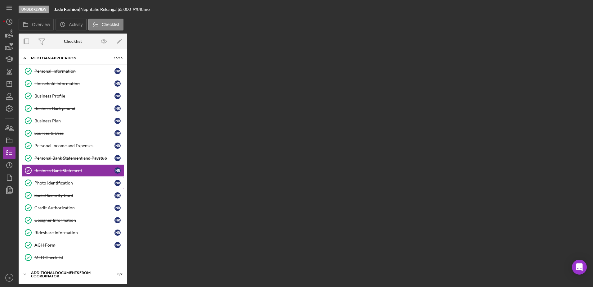
click at [57, 180] on link "Photo Identification Photo Identification N R" at bounding box center [73, 183] width 102 height 12
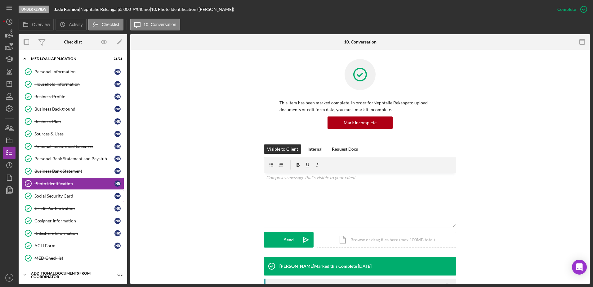
click at [60, 198] on div "Social Security Card" at bounding box center [74, 195] width 80 height 5
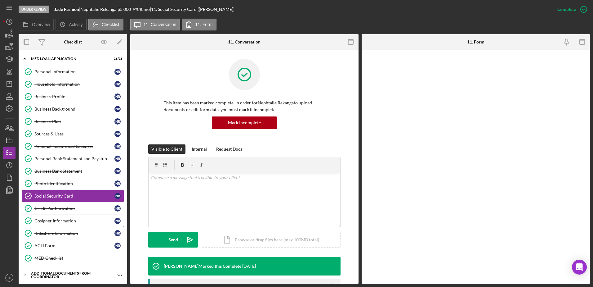
click at [59, 217] on link "Cosigner Information Cosigner Information N R" at bounding box center [73, 220] width 102 height 12
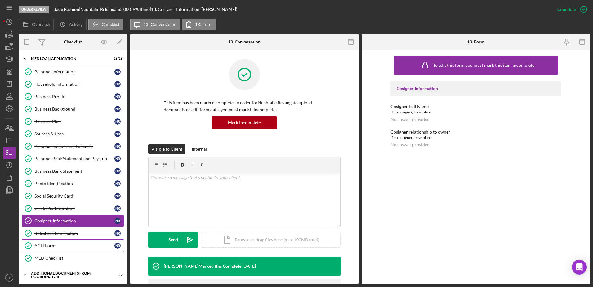
click at [54, 247] on div "ACH Form" at bounding box center [74, 245] width 80 height 5
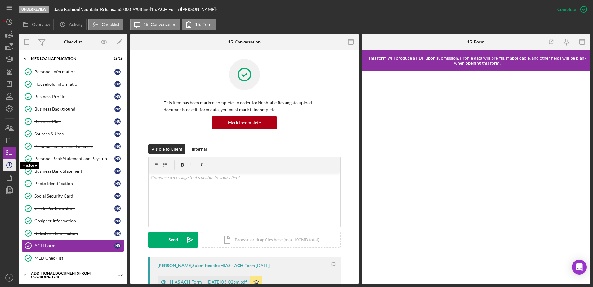
click at [9, 164] on polyline "button" at bounding box center [9, 164] width 1 height 2
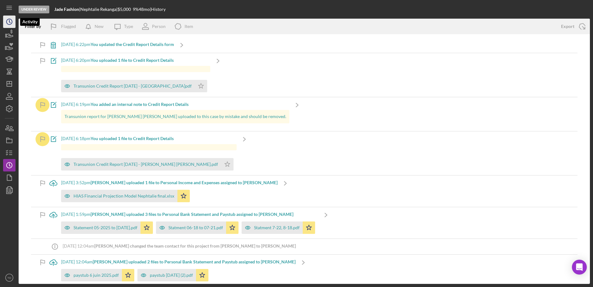
click at [11, 22] on icon "Icon/History" at bounding box center [10, 22] width 16 height 16
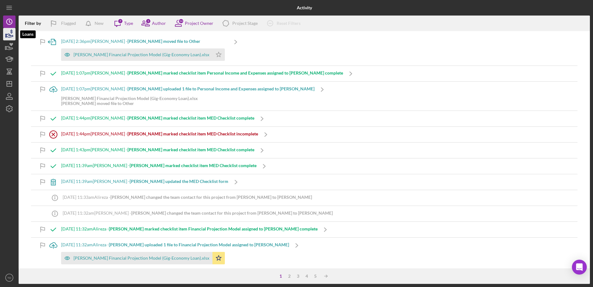
click at [8, 34] on icon "button" at bounding box center [10, 34] width 16 height 16
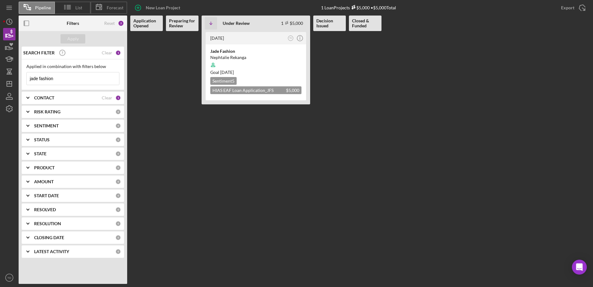
click at [73, 75] on input "jade fashion" at bounding box center [73, 78] width 92 height 12
drag, startPoint x: 71, startPoint y: 77, endPoint x: 0, endPoint y: 73, distance: 70.5
click at [0, 73] on div "Pipeline List Forecast New Loan Project 1 Loan Projects $5,000 • $5,000 Total E…" at bounding box center [296, 143] width 593 height 287
type input "luis"
click at [236, 54] on div "Lafu Residential Cleaners" at bounding box center [255, 51] width 91 height 6
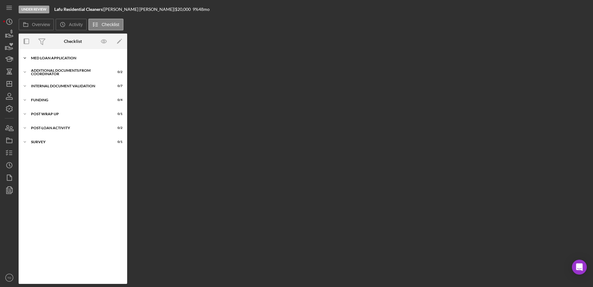
click at [53, 59] on div "MED Loan Application" at bounding box center [75, 58] width 88 height 4
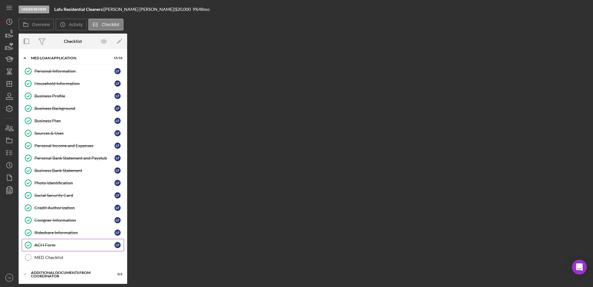
click at [55, 244] on div "ACH Form" at bounding box center [74, 244] width 80 height 5
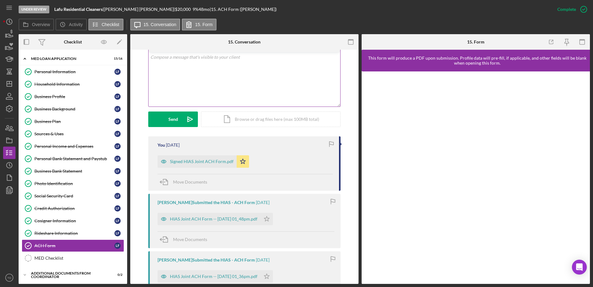
scroll to position [120, 0]
click at [213, 164] on div "Signed HIAS Joint ACH Form.pdf" at bounding box center [197, 161] width 79 height 12
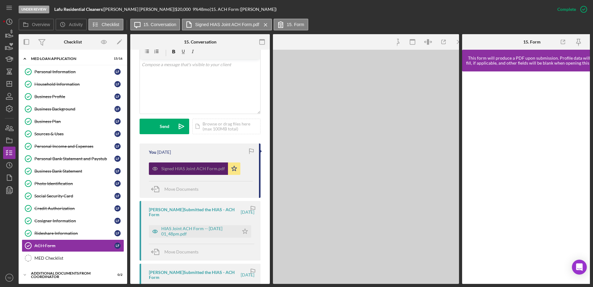
scroll to position [127, 0]
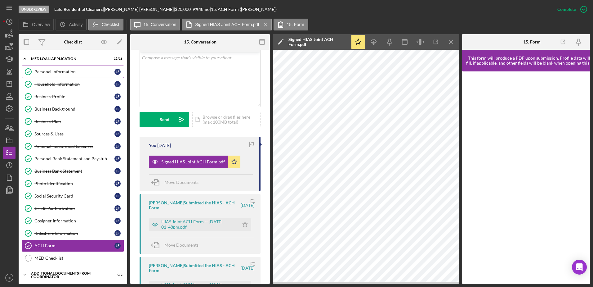
click at [63, 69] on div "Personal Information" at bounding box center [74, 71] width 80 height 5
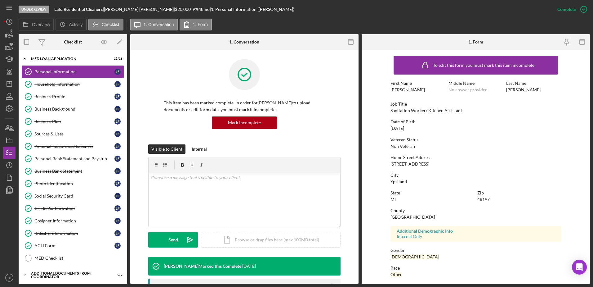
click at [61, 77] on link "Personal Information Personal Information L F" at bounding box center [73, 71] width 102 height 12
click at [59, 88] on link "Household Information Household Information L F" at bounding box center [73, 84] width 102 height 12
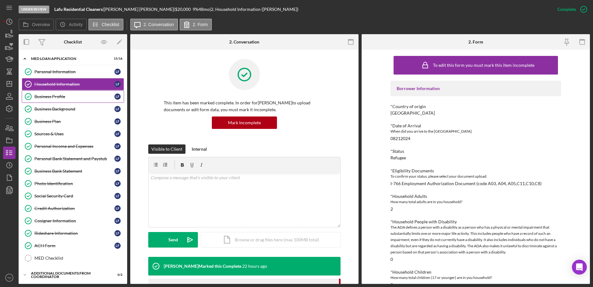
click at [58, 98] on div "Business Profile" at bounding box center [74, 96] width 80 height 5
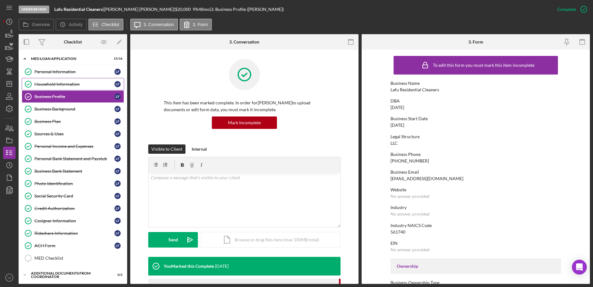
click at [66, 84] on div "Household Information" at bounding box center [74, 84] width 80 height 5
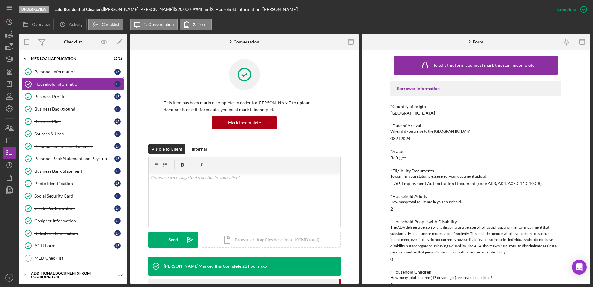
click at [84, 74] on div "Personal Information" at bounding box center [74, 71] width 80 height 5
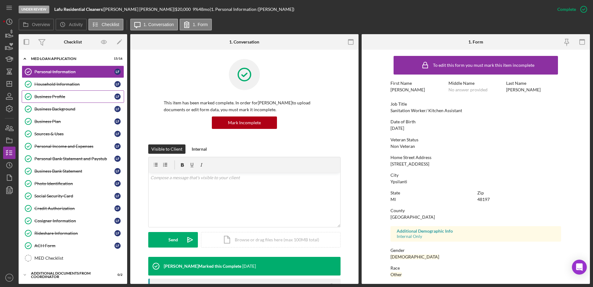
click at [63, 92] on link "Business Profile Business Profile L F" at bounding box center [73, 96] width 102 height 12
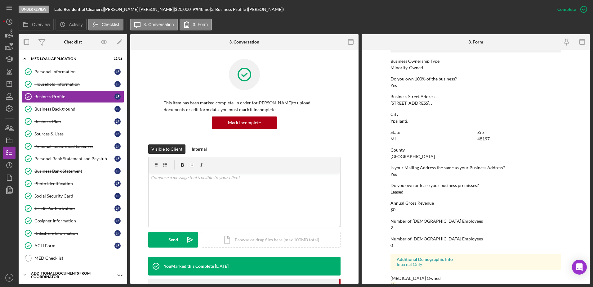
scroll to position [234, 0]
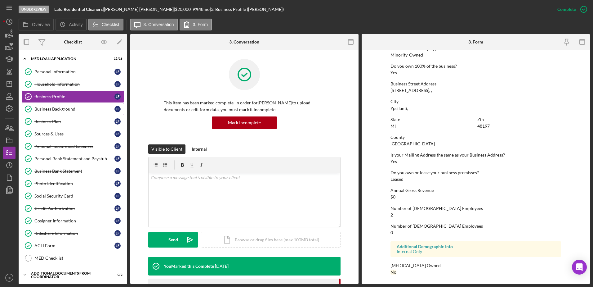
click at [86, 113] on link "Business Background Business Background L F" at bounding box center [73, 109] width 102 height 12
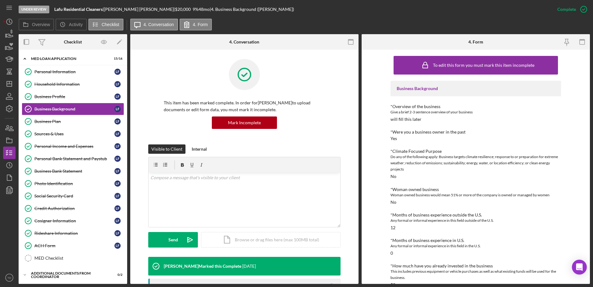
click at [402, 229] on div "*Months of business experience outside the U.S. Any formal or informal experien…" at bounding box center [476, 221] width 171 height 18
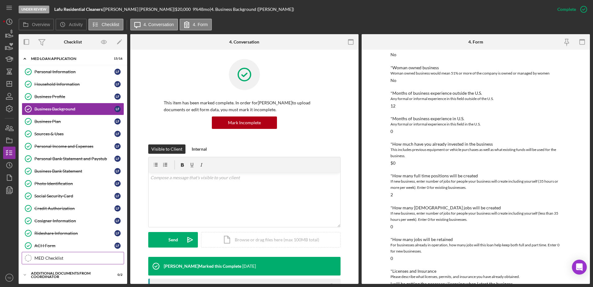
click at [86, 252] on link "MED Checklist MED Checklist" at bounding box center [73, 258] width 102 height 12
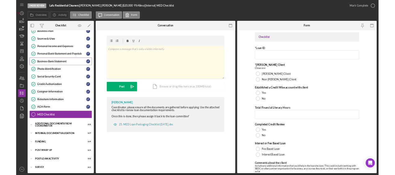
scroll to position [70, 0]
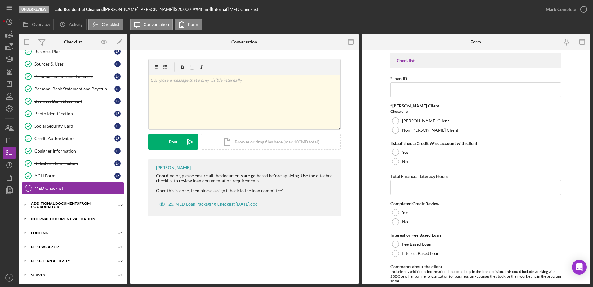
click at [61, 216] on div "Icon/Expander Internal Document Validation 0 / 7" at bounding box center [73, 218] width 109 height 12
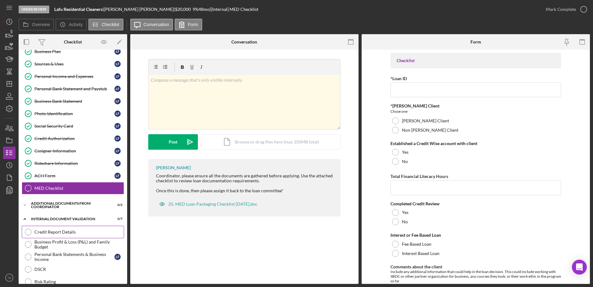
click at [54, 230] on div "Credit Report Details" at bounding box center [78, 231] width 89 height 5
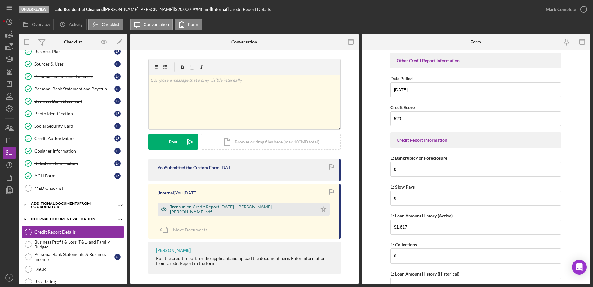
click at [243, 214] on div "Transunion Credit Report [DATE] - [PERSON_NAME] [PERSON_NAME].pdf" at bounding box center [238, 209] width 160 height 12
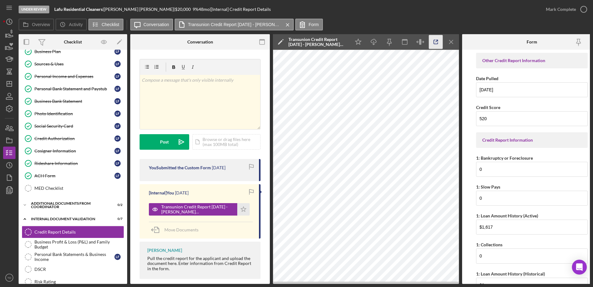
click at [439, 41] on icon "button" at bounding box center [436, 42] width 14 height 14
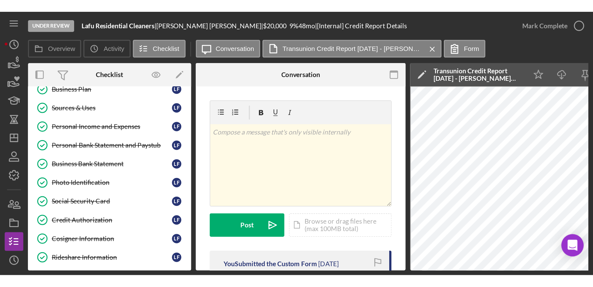
scroll to position [70, 0]
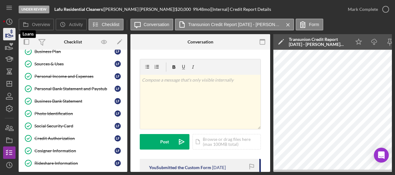
click at [6, 35] on polygon "button" at bounding box center [6, 35] width 1 height 3
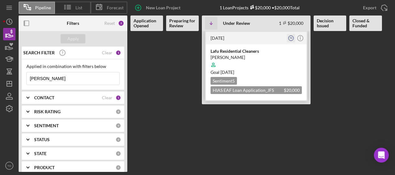
click at [293, 39] on icon "TD" at bounding box center [291, 38] width 8 height 8
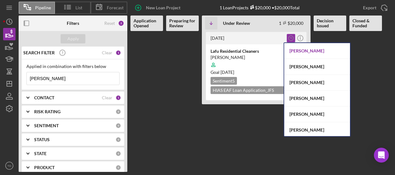
click at [332, 52] on div "Mibrak Tewolde" at bounding box center [317, 51] width 66 height 16
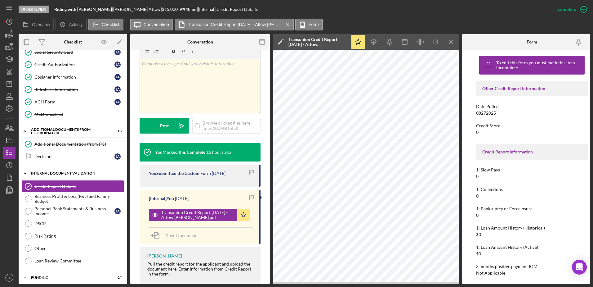
scroll to position [144, 0]
click at [74, 223] on div "DSCR" at bounding box center [78, 222] width 89 height 5
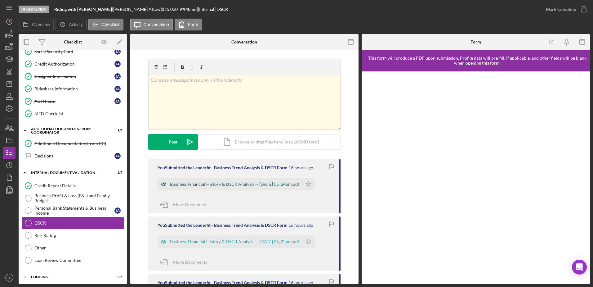
click at [219, 186] on div "Business Financial History & DSCR Analysis -- [DATE] 05_24pm.pdf" at bounding box center [234, 183] width 129 height 5
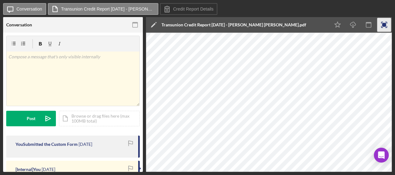
click at [386, 23] on icon "button" at bounding box center [384, 25] width 14 height 14
